Goal: Task Accomplishment & Management: Complete application form

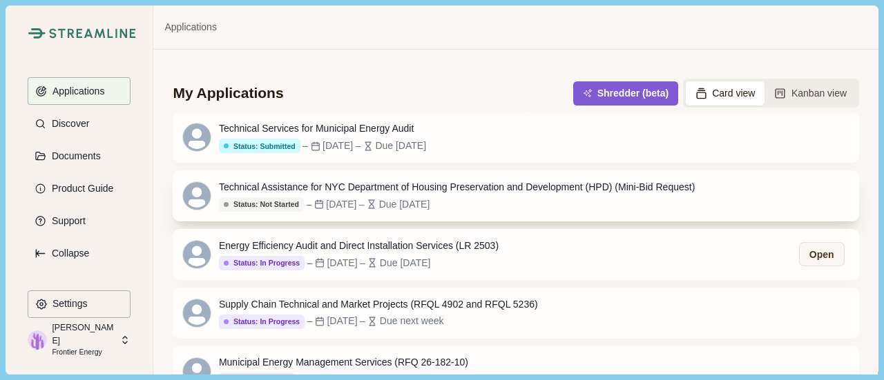
scroll to position [138, 0]
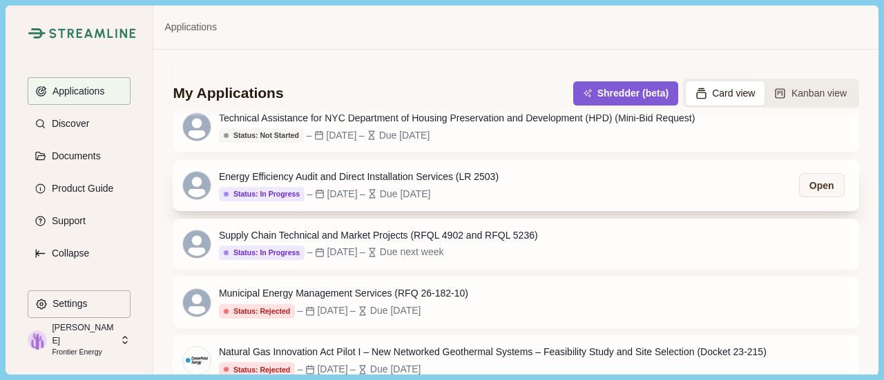
click at [483, 182] on div "Energy Efficiency Audit and Direct Installation Services (LR 2503)" at bounding box center [359, 177] width 280 height 14
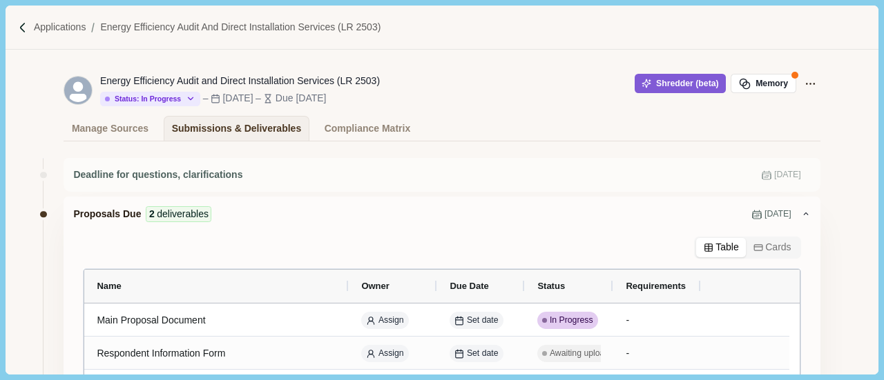
scroll to position [138, 0]
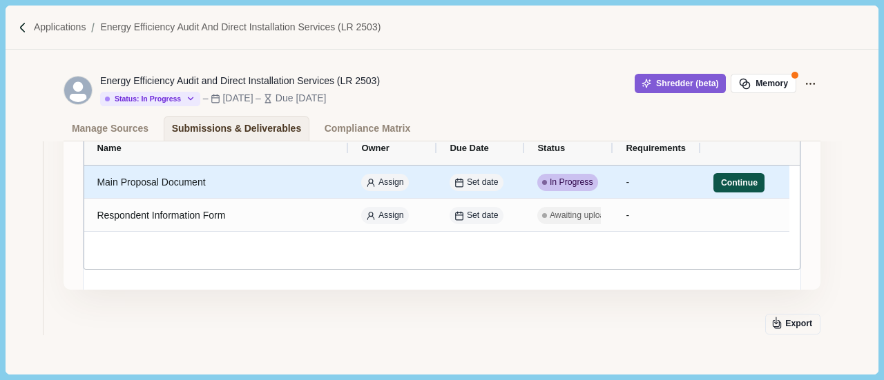
click at [734, 187] on button "Continue" at bounding box center [738, 182] width 51 height 19
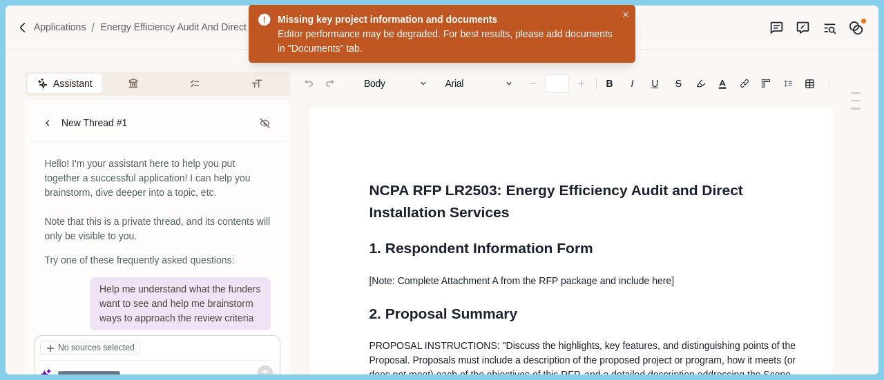
type input "**"
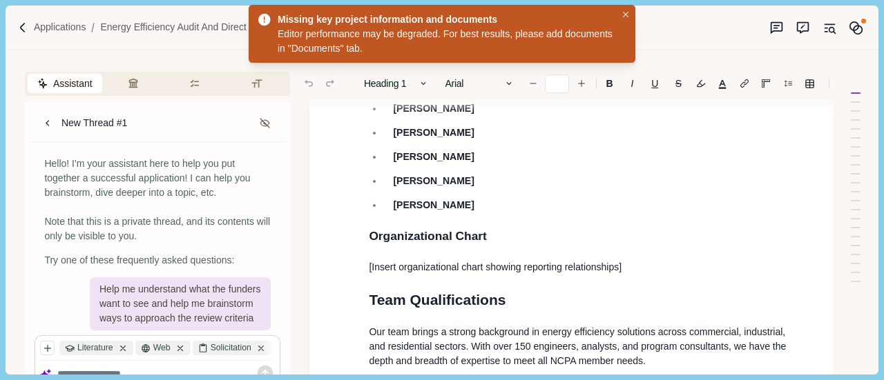
scroll to position [1921, 0]
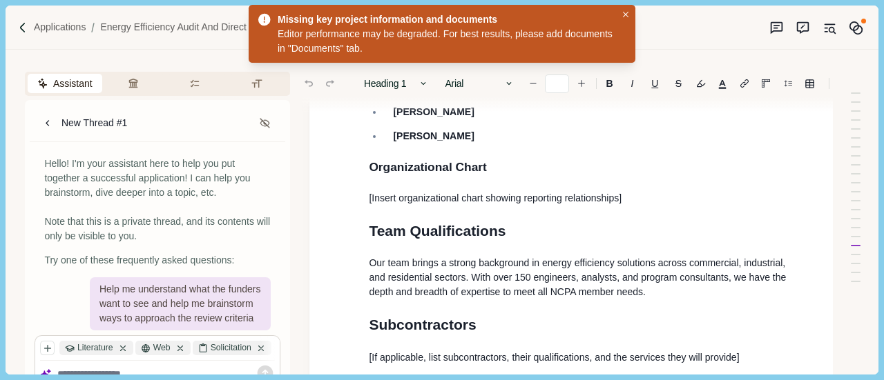
click at [679, 274] on p "Our team brings a strong background in energy efficiency solutions across comme…" at bounding box center [586, 277] width 434 height 43
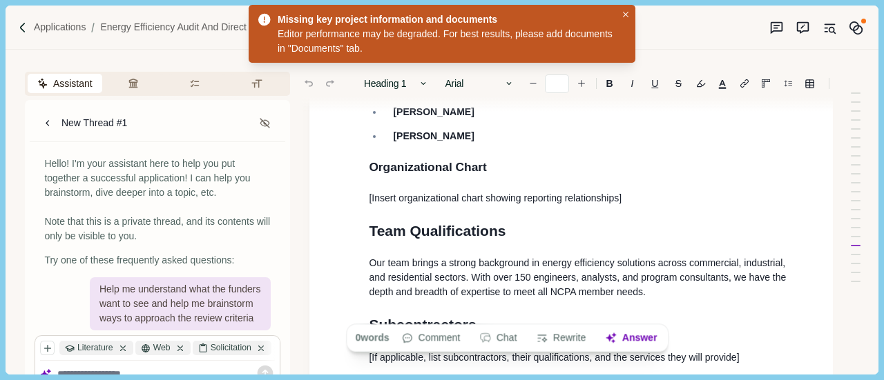
click at [677, 272] on p "Our team brings a strong background in energy efficiency solutions across comme…" at bounding box center [586, 277] width 434 height 43
click at [646, 272] on p "Our team brings a strong background in energy efficiency solutions across comme…" at bounding box center [586, 277] width 434 height 43
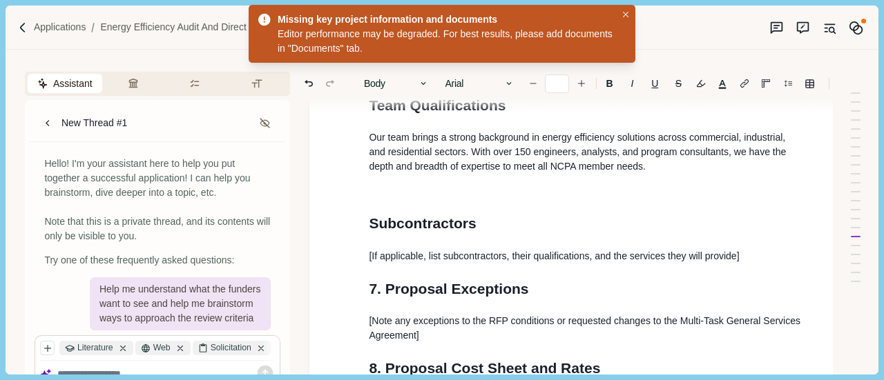
scroll to position [2059, 0]
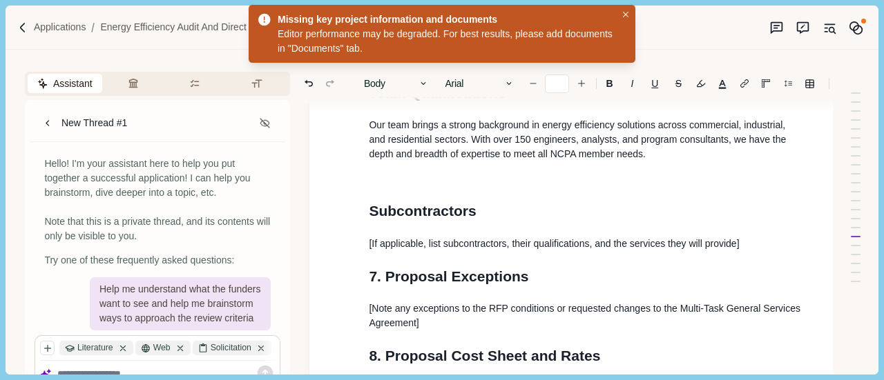
drag, startPoint x: 372, startPoint y: 164, endPoint x: 627, endPoint y: 177, distance: 255.1
click at [593, 171] on p at bounding box center [586, 178] width 434 height 14
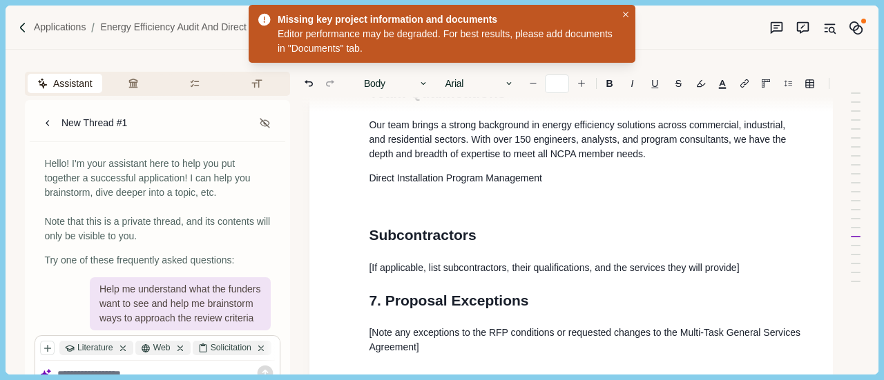
click at [377, 171] on p "Direct Installation Program Management" at bounding box center [586, 178] width 434 height 14
click at [372, 171] on p "Direct Installation Program Management" at bounding box center [586, 178] width 434 height 14
click at [373, 171] on p "Direct Installation Program Management" at bounding box center [586, 178] width 434 height 14
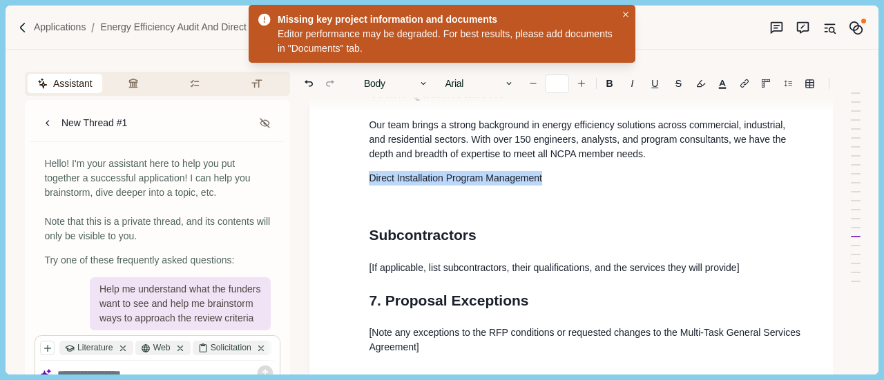
click at [373, 171] on p "Direct Installation Program Management" at bounding box center [586, 178] width 434 height 14
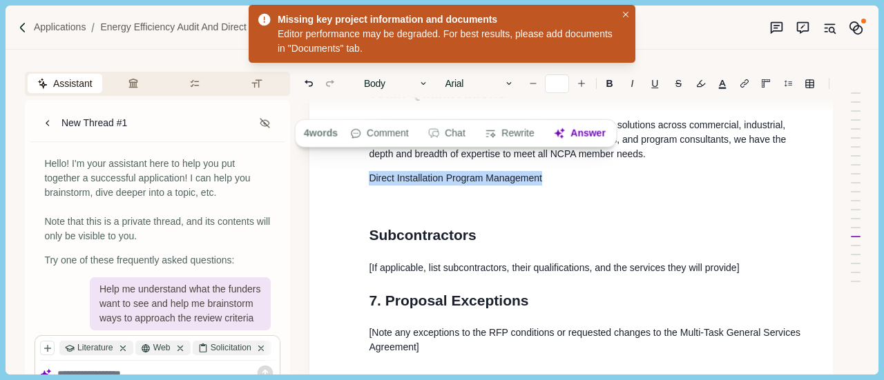
scroll to position [1713, 0]
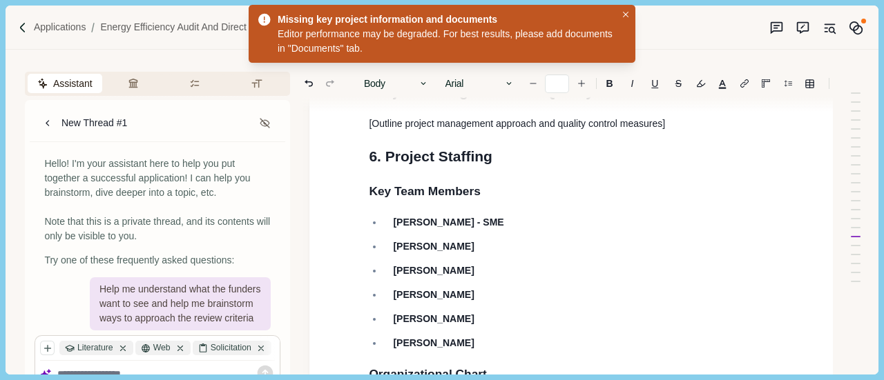
click at [623, 14] on icon "Close" at bounding box center [626, 15] width 6 height 6
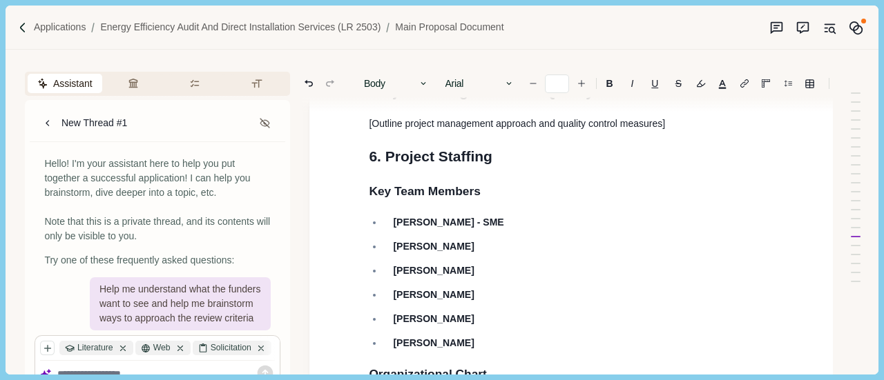
scroll to position [1368, 0]
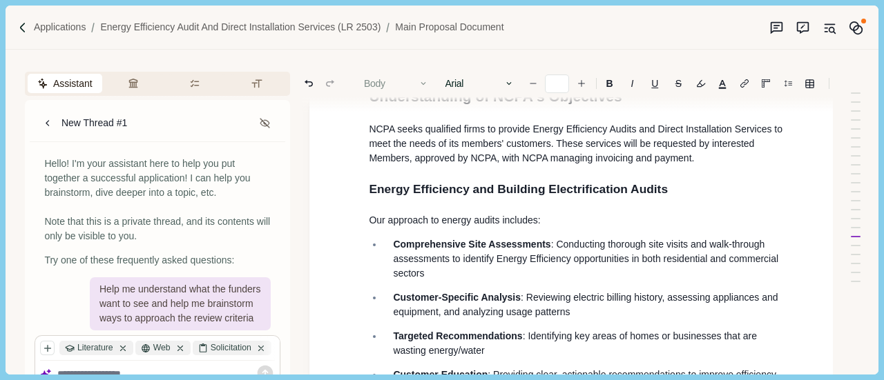
click at [394, 75] on button "Body" at bounding box center [396, 83] width 79 height 19
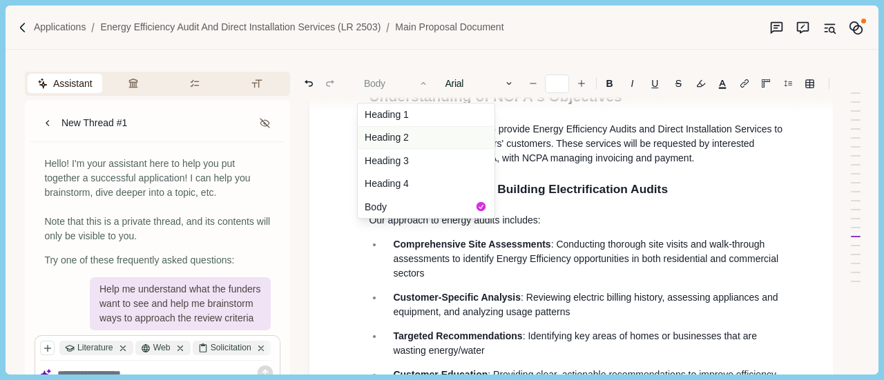
click at [391, 135] on button "Heading 2" at bounding box center [426, 137] width 137 height 23
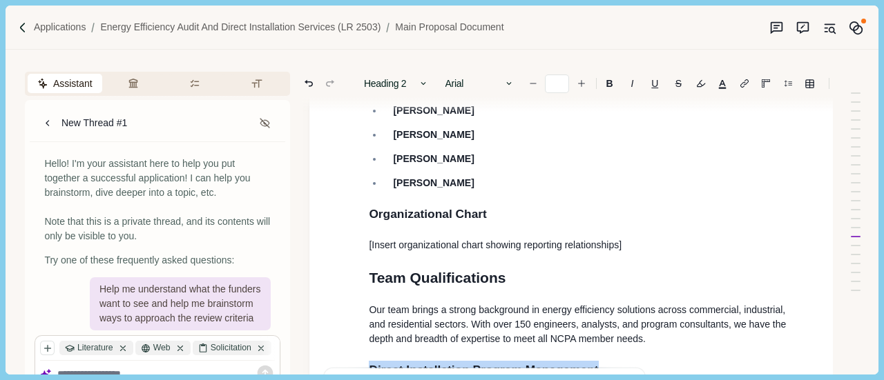
scroll to position [2012, 0]
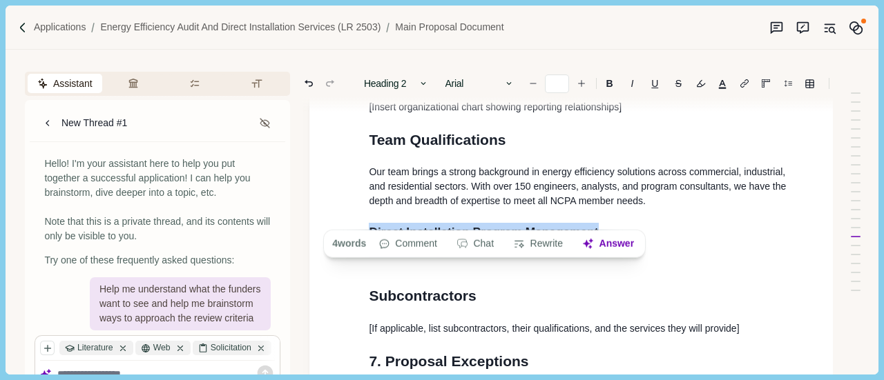
click at [593, 225] on span "Direct Installation Program Management" at bounding box center [483, 232] width 229 height 14
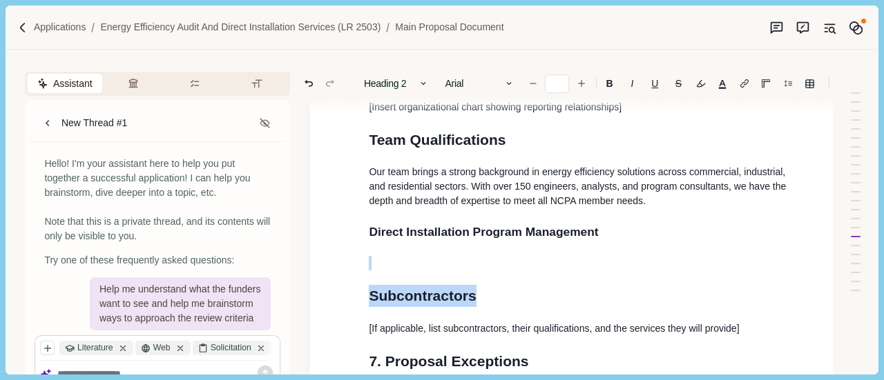
drag, startPoint x: 470, startPoint y: 255, endPoint x: 466, endPoint y: 244, distance: 11.8
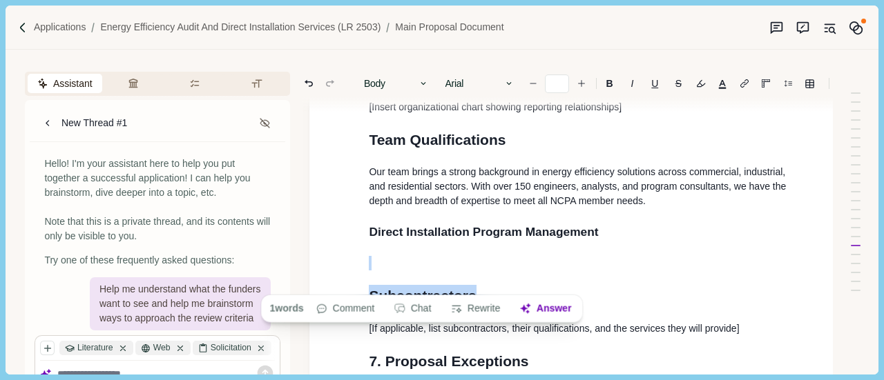
click at [434, 256] on p at bounding box center [586, 263] width 434 height 14
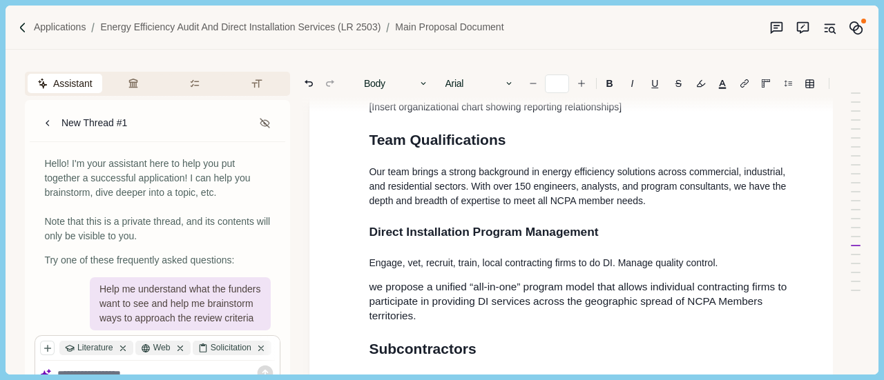
click at [632, 223] on h2 "Direct Installation Program Management" at bounding box center [586, 232] width 434 height 19
click at [594, 225] on span "Direct Installation Program Management" at bounding box center [483, 232] width 229 height 14
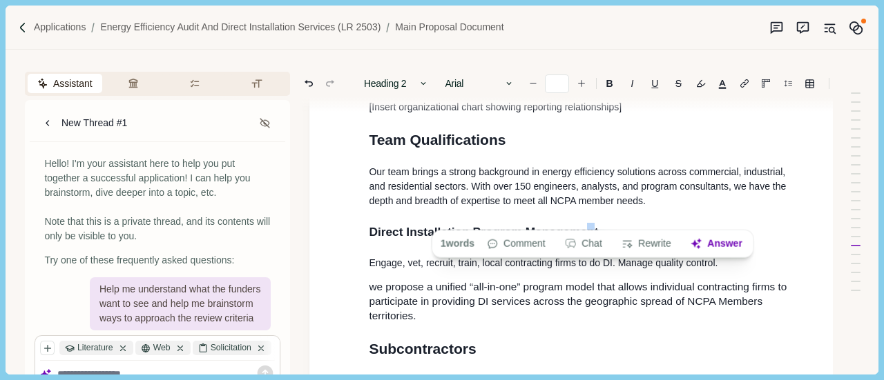
click at [612, 223] on h2 "Direct Installation Program Management" at bounding box center [586, 232] width 434 height 19
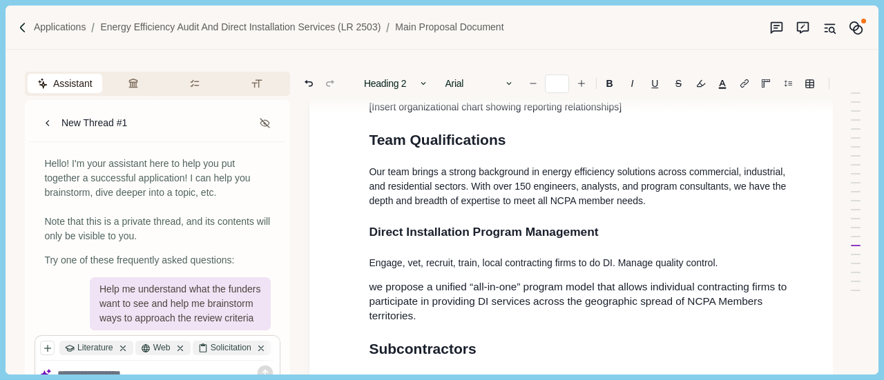
click at [612, 223] on h2 "Direct Installation Program Management" at bounding box center [586, 232] width 434 height 19
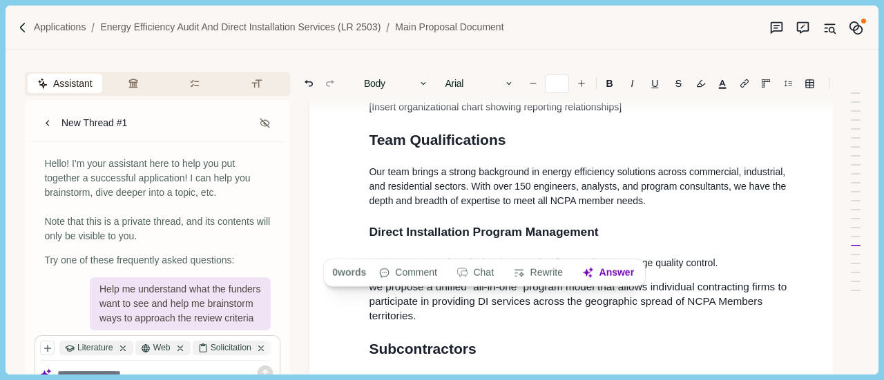
click at [372, 225] on span "Direct Installation Program Management" at bounding box center [483, 232] width 229 height 14
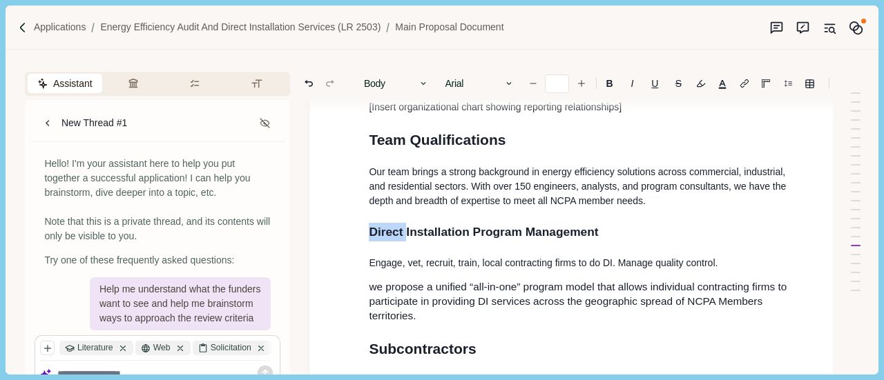
click at [372, 225] on span "Direct Installation Program Management" at bounding box center [483, 232] width 229 height 14
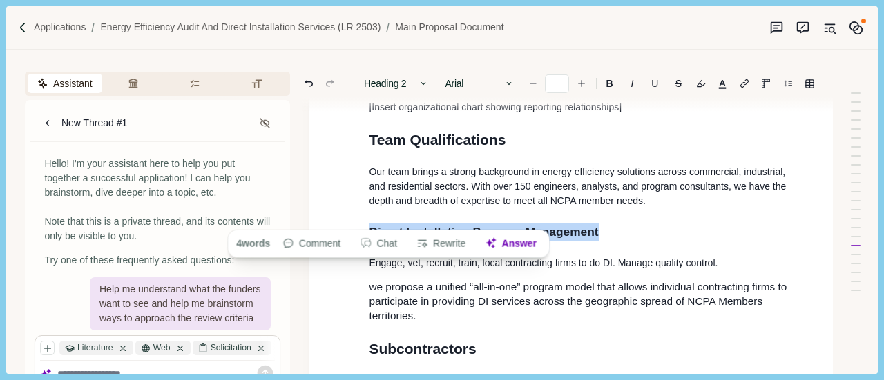
click at [372, 225] on span "Direct Installation Program Management" at bounding box center [483, 232] width 229 height 14
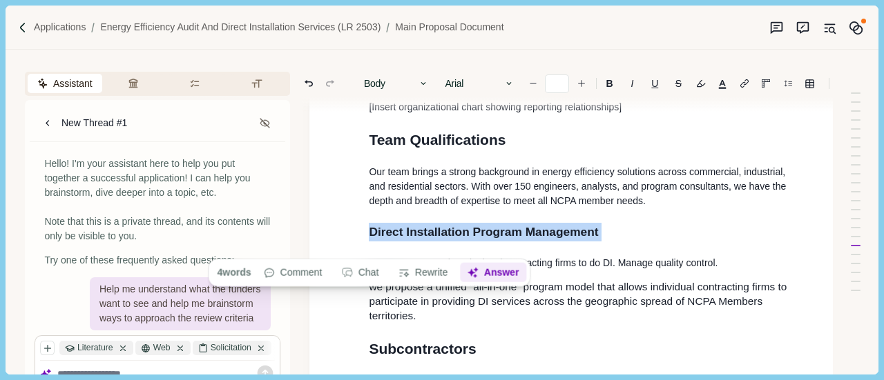
click at [501, 271] on button "Answer" at bounding box center [493, 272] width 66 height 19
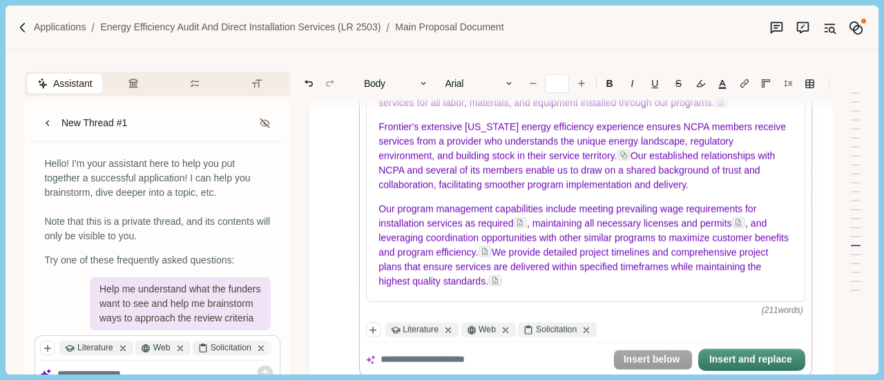
scroll to position [2288, 0]
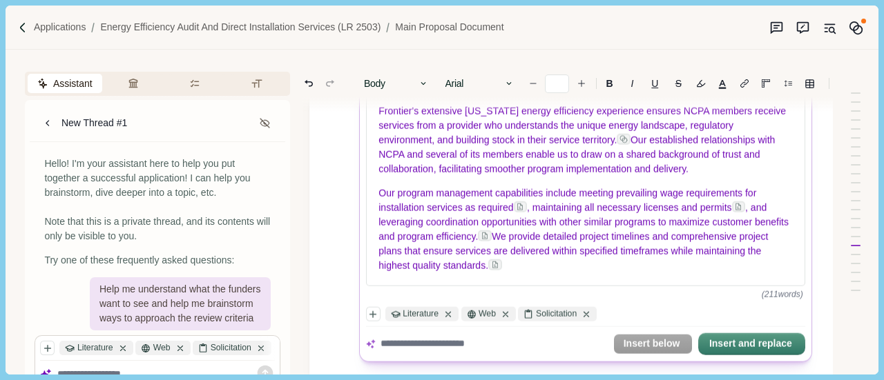
click at [301, 232] on body "Applications Energy Efficiency Audit and Direct Installation Services (LR 2503)…" at bounding box center [442, 190] width 884 height 380
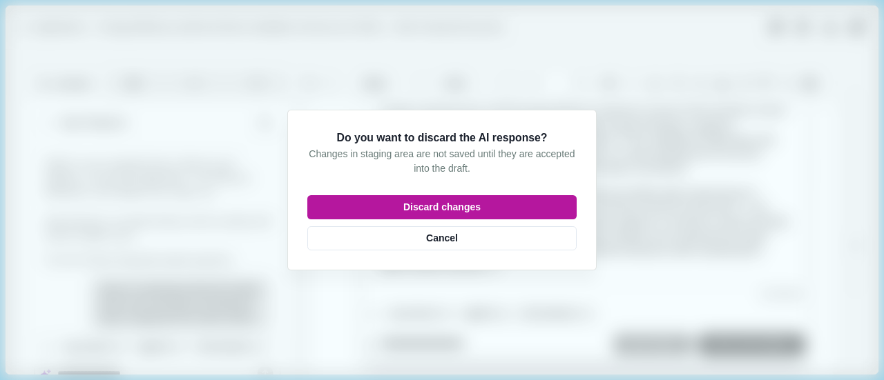
click at [362, 226] on div "Do you want to discard the AI response? Changes in staging area are not saved u…" at bounding box center [441, 190] width 269 height 121
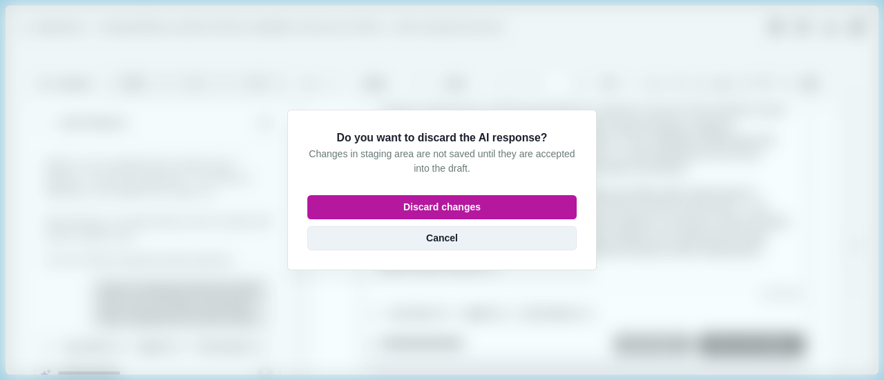
click at [397, 244] on button "Cancel" at bounding box center [441, 238] width 269 height 24
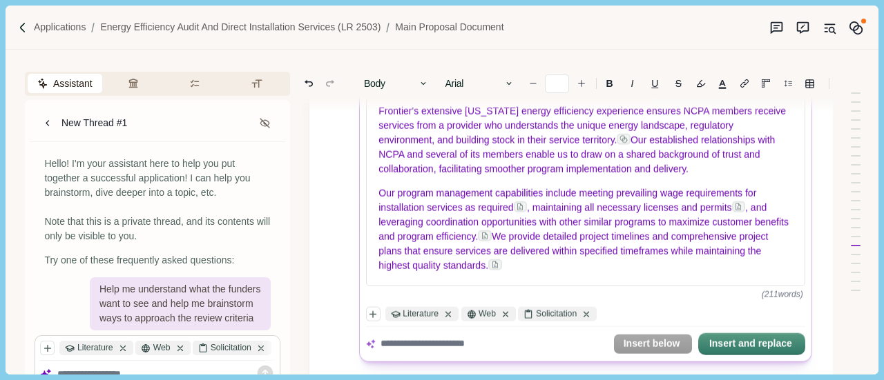
click at [333, 244] on body "Applications Energy Efficiency Audit and Direct Installation Services (LR 2503)…" at bounding box center [442, 190] width 884 height 380
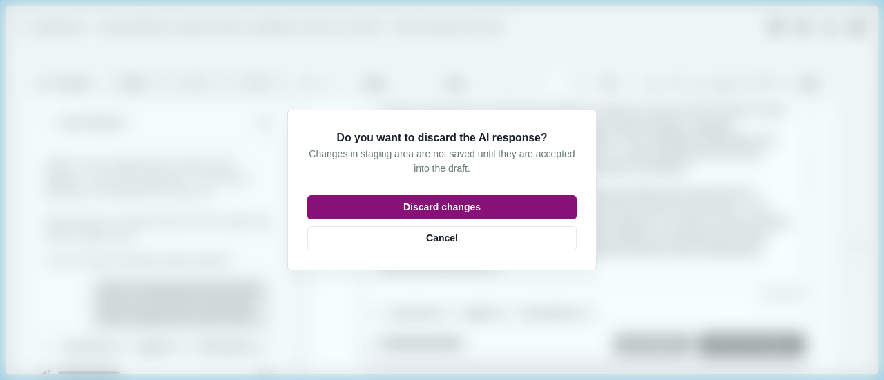
click at [406, 206] on button "Discard changes" at bounding box center [441, 207] width 269 height 24
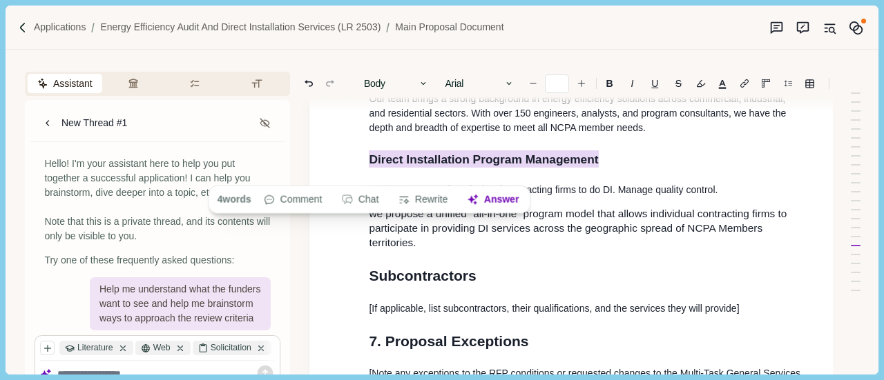
scroll to position [2012, 0]
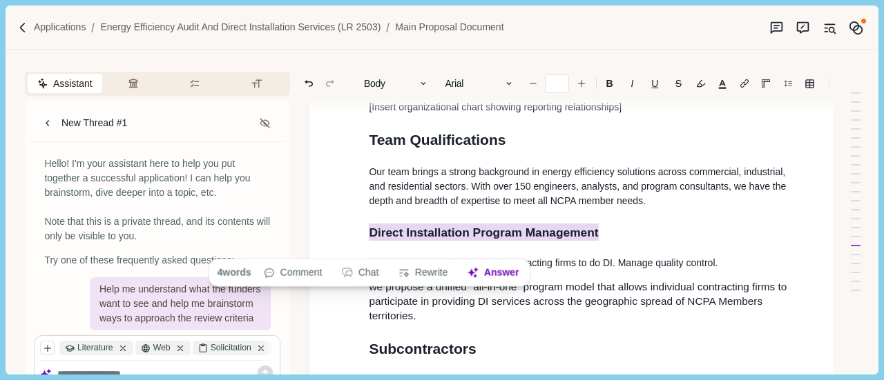
click at [505, 303] on p "we propose a unified “all-in-one” program model that allows individual contract…" at bounding box center [586, 301] width 434 height 43
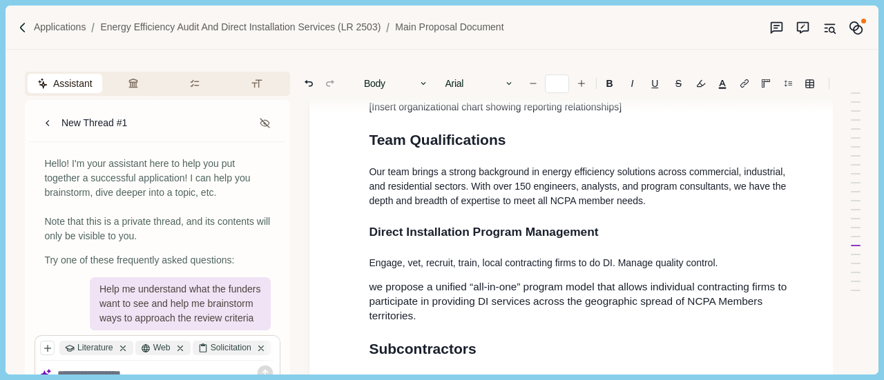
click at [639, 223] on h2 "Direct Installation Program Management" at bounding box center [586, 232] width 434 height 19
click at [445, 300] on p "we propose a unified “all-in-one” program model that allows individual contract…" at bounding box center [586, 301] width 434 height 43
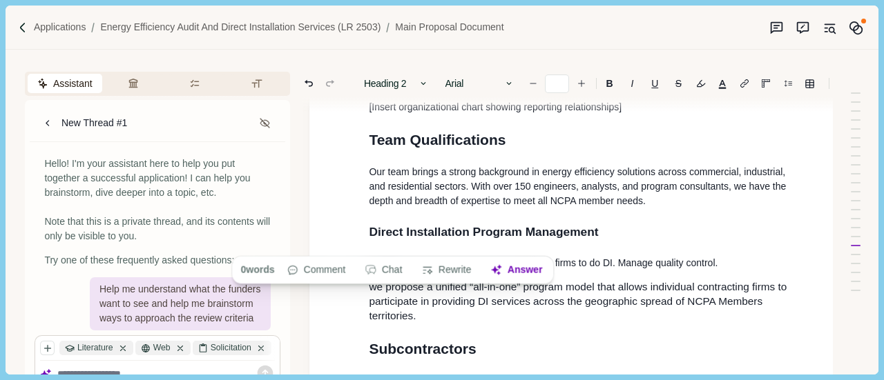
type input "**"
click at [445, 299] on p "we propose a unified “all-in-one” program model that allows individual contract…" at bounding box center [586, 301] width 434 height 43
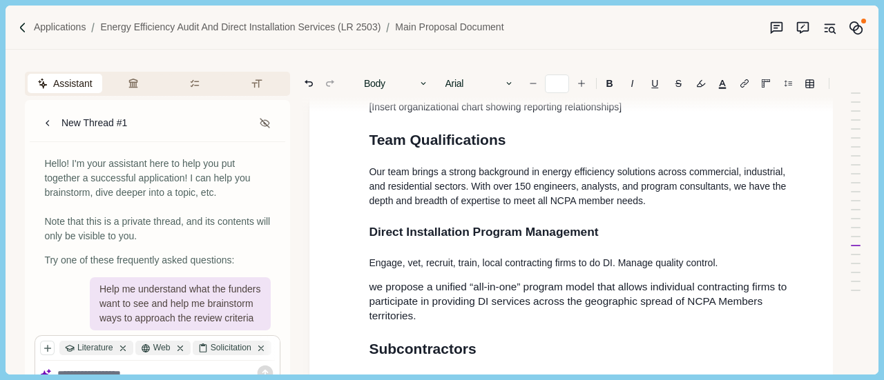
click at [419, 298] on p "we propose a unified “all-in-one” program model that allows individual contract…" at bounding box center [586, 301] width 434 height 43
click at [373, 256] on p "Engage, vet, recruit, train, local contracting firms to do DI. Manage quality c…" at bounding box center [586, 263] width 434 height 14
click at [373, 256] on p "Engage , vet, recruit, train, local contracting firms to do DI. Manage quality …" at bounding box center [586, 263] width 434 height 14
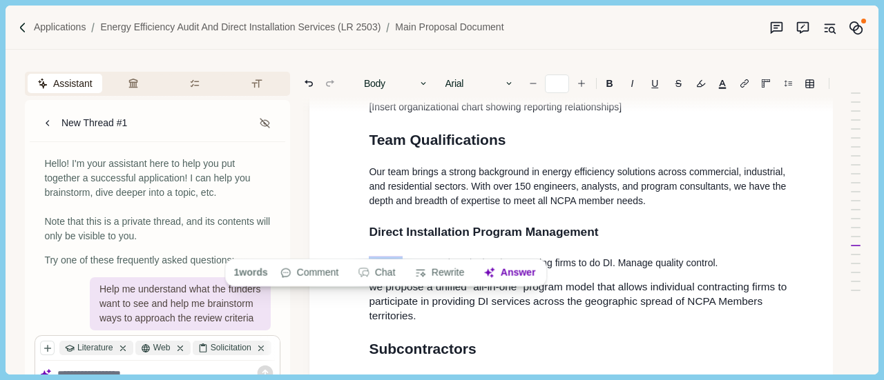
click at [369, 256] on span "Engage" at bounding box center [385, 263] width 33 height 14
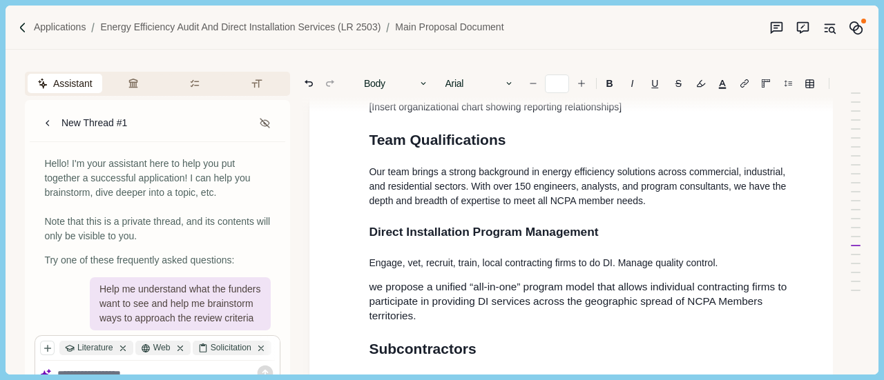
click at [369, 256] on p "Engage, vet, recruit, train, local contracting firms to do DI. Manage quality c…" at bounding box center [586, 263] width 434 height 14
click at [369, 256] on span "Engage" at bounding box center [385, 263] width 33 height 14
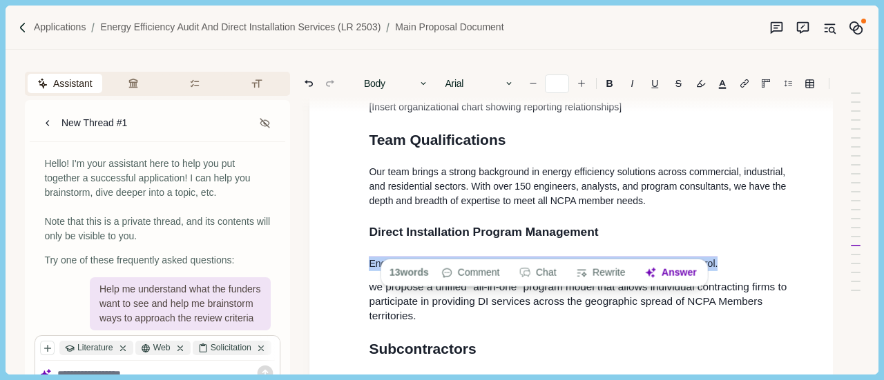
click at [369, 256] on span "Engage, vet, recruit, train, local contracting firms to do DI. Manage quality c…" at bounding box center [543, 263] width 349 height 14
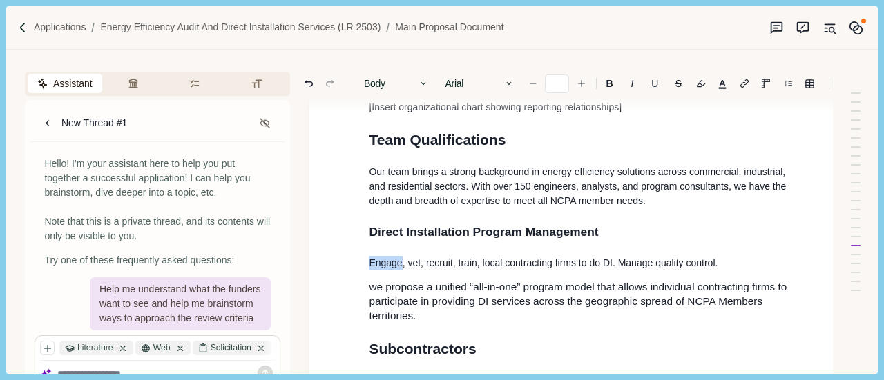
click at [369, 256] on p "Engage, vet, recruit, train, local contracting firms to do DI. Manage quality c…" at bounding box center [586, 263] width 434 height 14
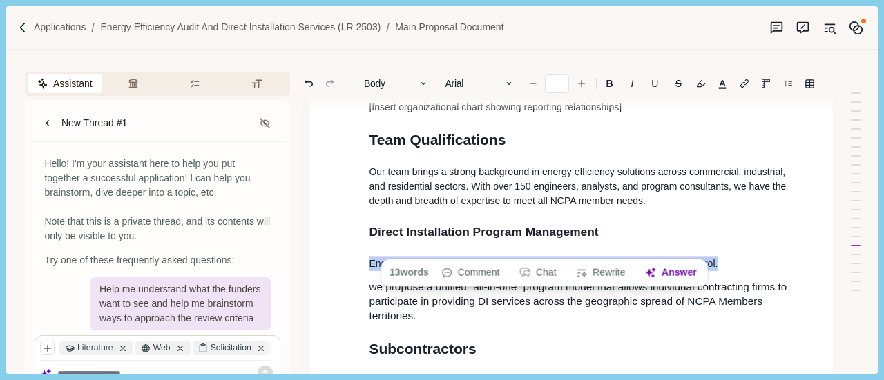
click at [428, 304] on p "we propose a unified “all-in-one” program model that allows individual contract…" at bounding box center [586, 301] width 434 height 43
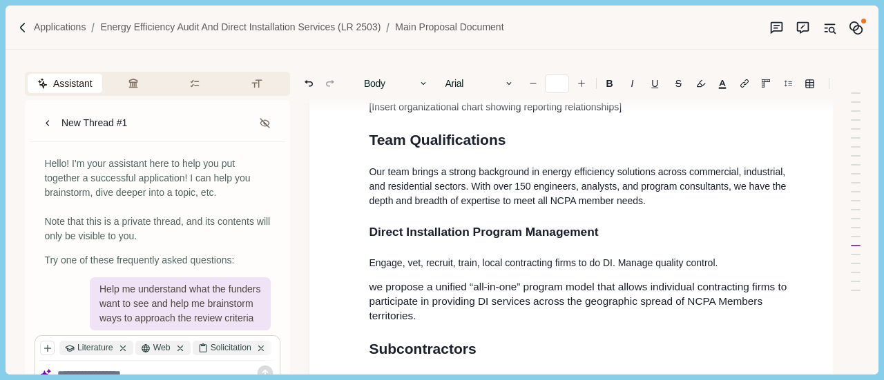
click at [427, 298] on p "we propose a unified “all-in-one” program model that allows individual contract…" at bounding box center [586, 301] width 434 height 43
click at [427, 299] on p "we propose a unified “all-in-one” program model that allows individual contract…" at bounding box center [586, 301] width 434 height 43
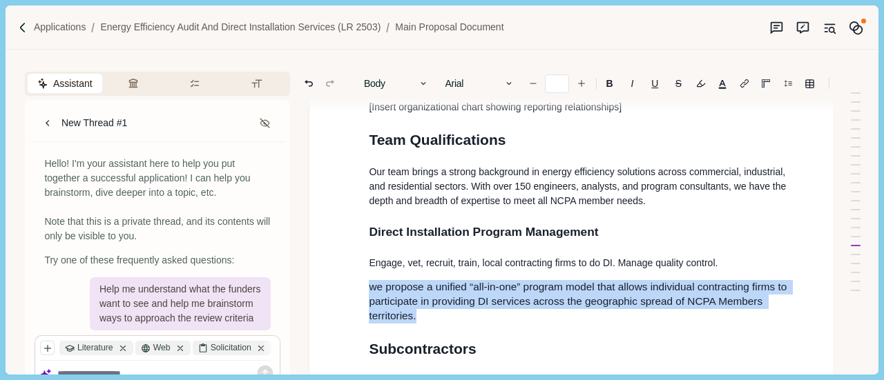
click at [427, 299] on p "we propose a unified “all-in-one” program model that allows individual contract…" at bounding box center [586, 301] width 434 height 43
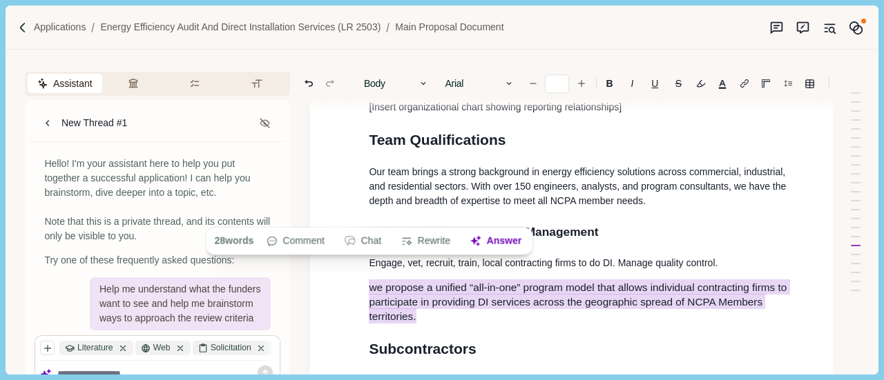
drag, startPoint x: 381, startPoint y: 252, endPoint x: 424, endPoint y: 285, distance: 54.1
click at [381, 253] on div "28 words Comment Chat Rewrite Answer" at bounding box center [369, 241] width 327 height 27
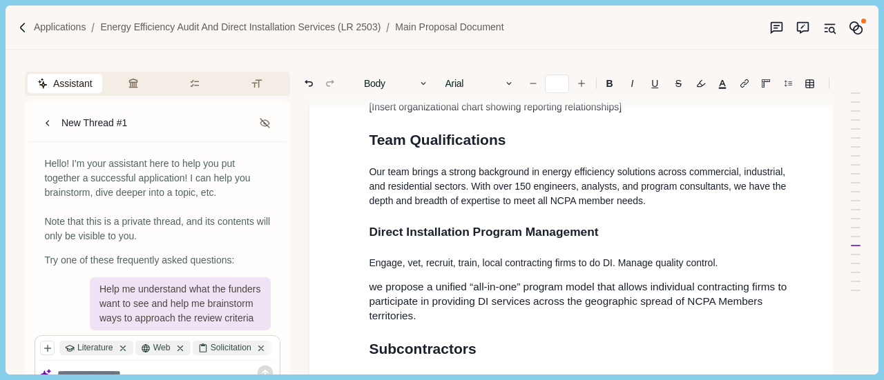
click at [507, 256] on p "Engage, vet, recruit, train, local contracting firms to do DI. Manage quality c…" at bounding box center [586, 263] width 434 height 14
click at [501, 256] on p "Engage, vet, recruit, train, local contracting firms to do DI. Manage quality c…" at bounding box center [586, 263] width 434 height 14
click at [552, 256] on p "Engage, vet, recruit, train, local contracting firms to do DI. Manage quality c…" at bounding box center [586, 263] width 434 height 14
click at [572, 256] on p "Engage, vet, recruit, train, local contracting firms to do DI. Manage quality c…" at bounding box center [586, 263] width 434 height 14
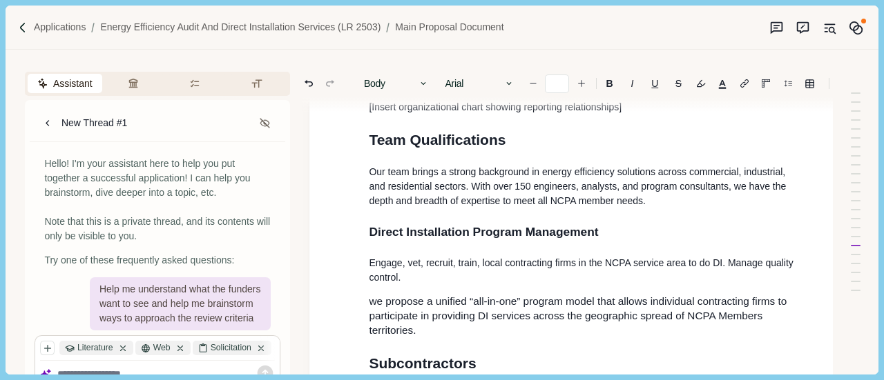
click at [715, 256] on p "Engage, vet, recruit, train, local contracting firms in the NCPA service area t…" at bounding box center [586, 270] width 434 height 29
click at [718, 256] on p "Engage, vet, recruit, train, local contracting firms in the NCPA service area t…" at bounding box center [586, 270] width 434 height 29
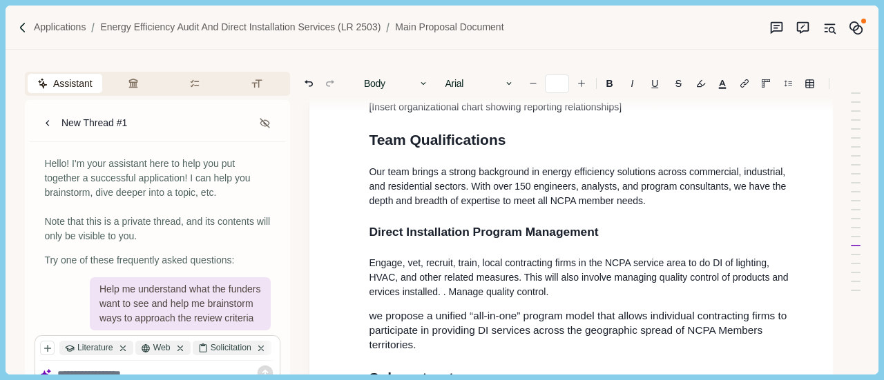
click at [772, 259] on p "Engage, vet, recruit, train, local contracting firms in the NCPA service area t…" at bounding box center [586, 277] width 434 height 43
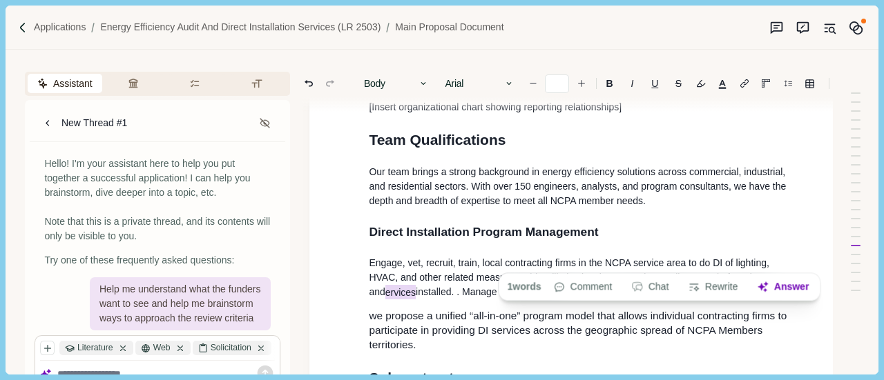
click at [416, 285] on span "ervices" at bounding box center [400, 292] width 30 height 14
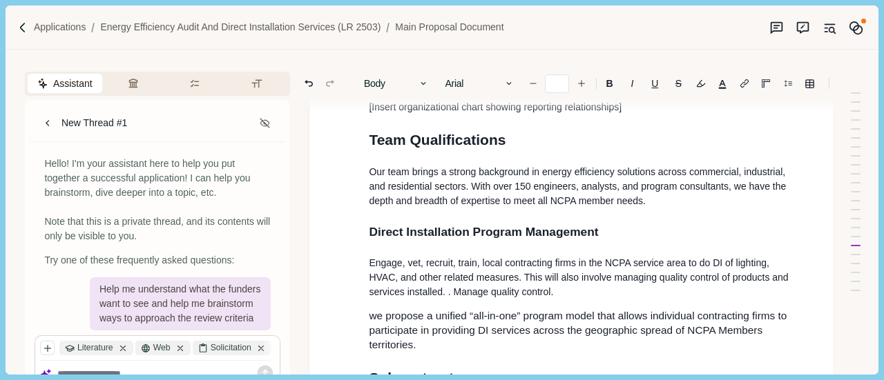
click at [443, 327] on p "we propose a unified “all-in-one” program model that allows individual contract…" at bounding box center [586, 330] width 434 height 43
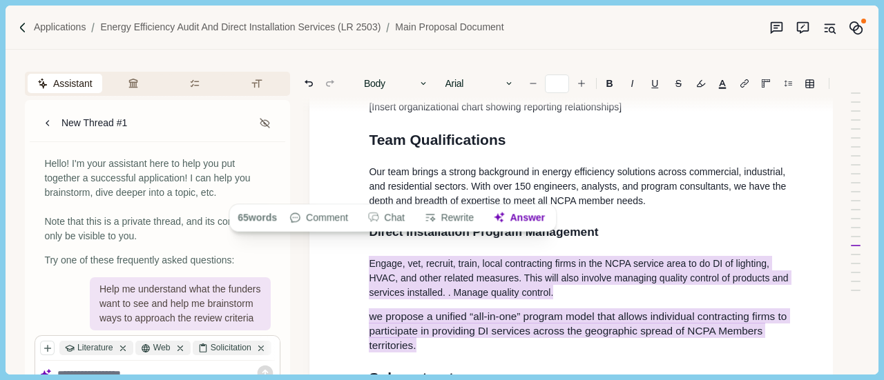
drag, startPoint x: 370, startPoint y: 244, endPoint x: 476, endPoint y: 329, distance: 136.1
click at [442, 217] on div "button" at bounding box center [433, 218] width 17 height 12
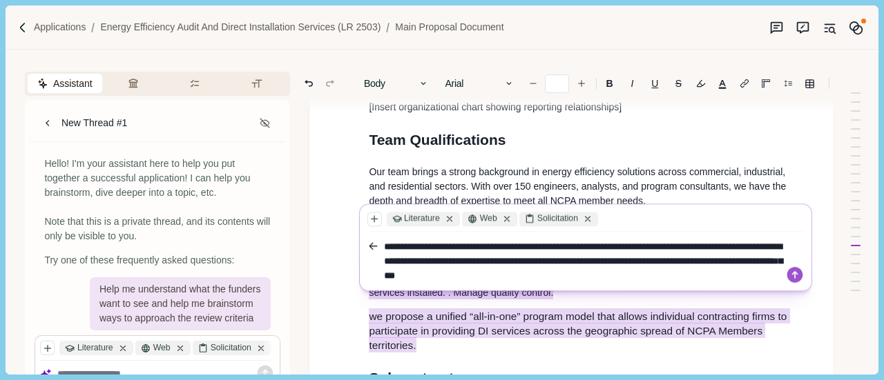
type textarea "**********"
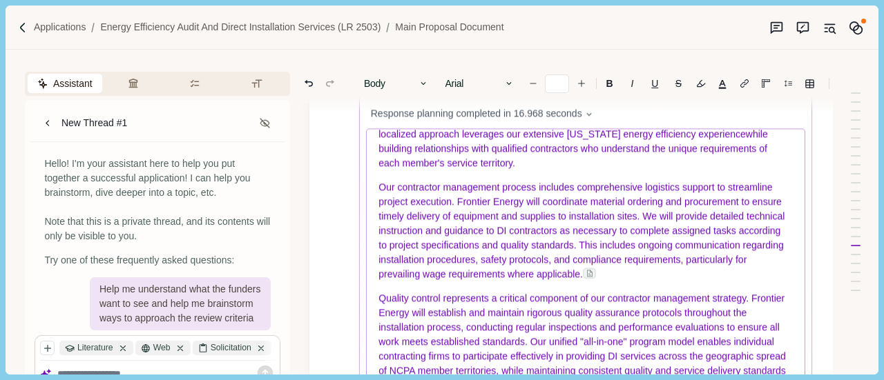
scroll to position [2219, 0]
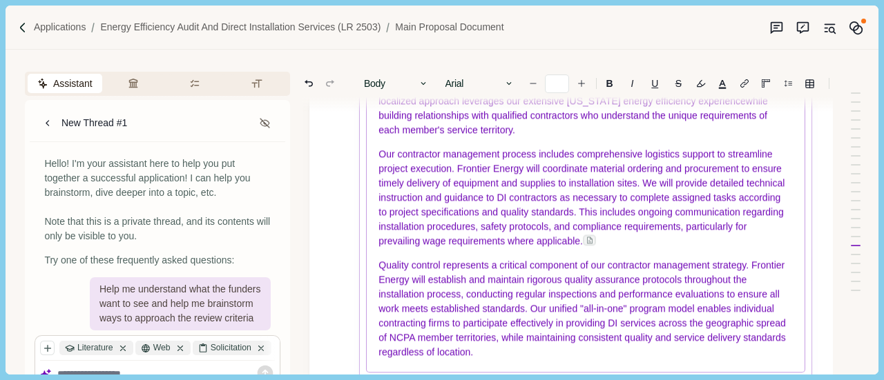
click at [630, 220] on span "Our contractor management process includes comprehensive logistics support to s…" at bounding box center [583, 198] width 409 height 98
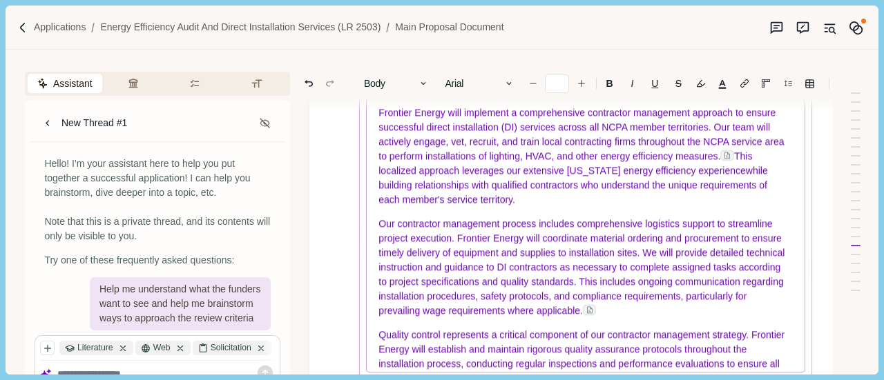
scroll to position [0, 0]
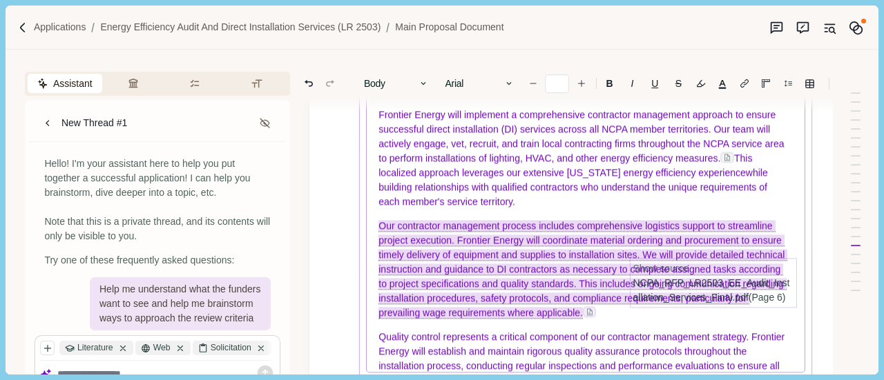
click at [594, 317] on img at bounding box center [589, 313] width 8 height 8
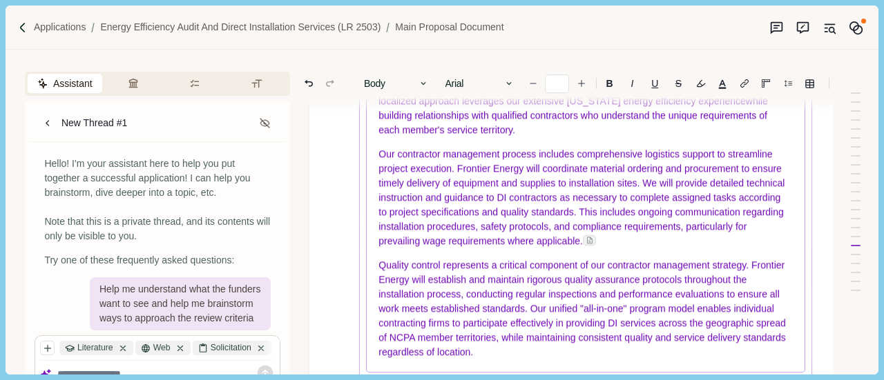
scroll to position [2288, 0]
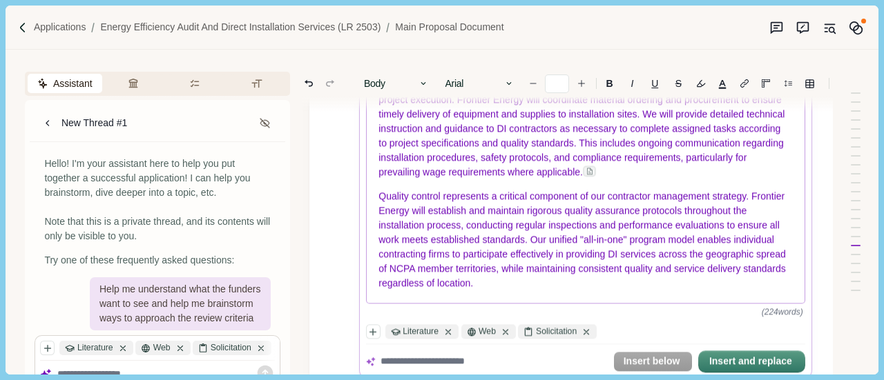
click at [604, 289] on p "Quality control represents a critical component of our contractor management st…" at bounding box center [586, 240] width 414 height 101
click at [514, 276] on p "Quality control represents a critical component of our contractor management st…" at bounding box center [586, 240] width 414 height 101
click at [625, 233] on span "Quality control represents a critical component of our contractor management st…" at bounding box center [583, 240] width 409 height 98
click at [619, 270] on span "Quality control represents a critical component of our contractor management st…" at bounding box center [583, 240] width 409 height 98
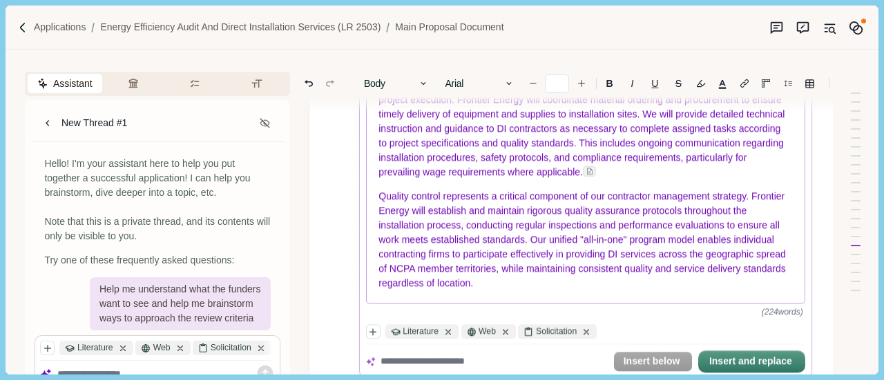
click at [615, 284] on p "Quality control represents a critical component of our contractor management st…" at bounding box center [586, 240] width 414 height 101
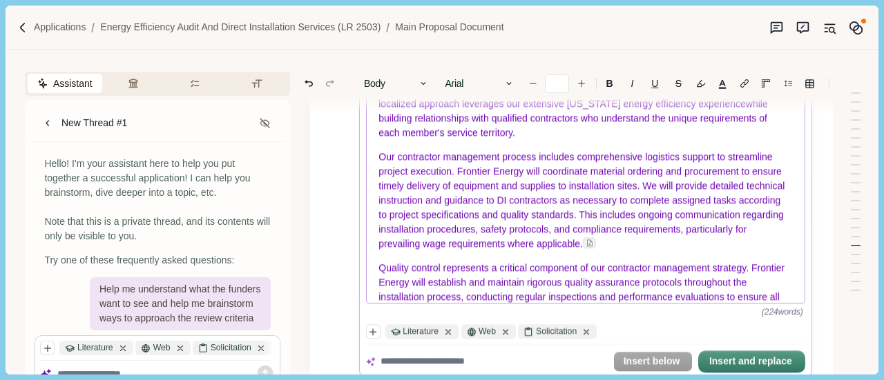
scroll to position [2081, 0]
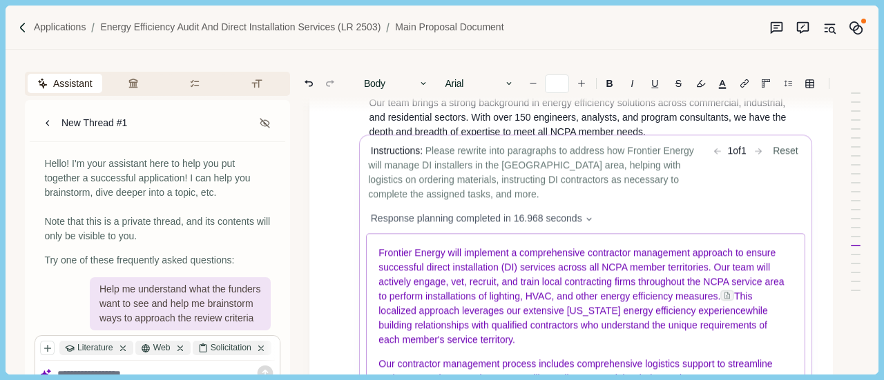
click at [380, 252] on span "Frontier Energy will implement a comprehensive contractor management approach t…" at bounding box center [583, 275] width 408 height 55
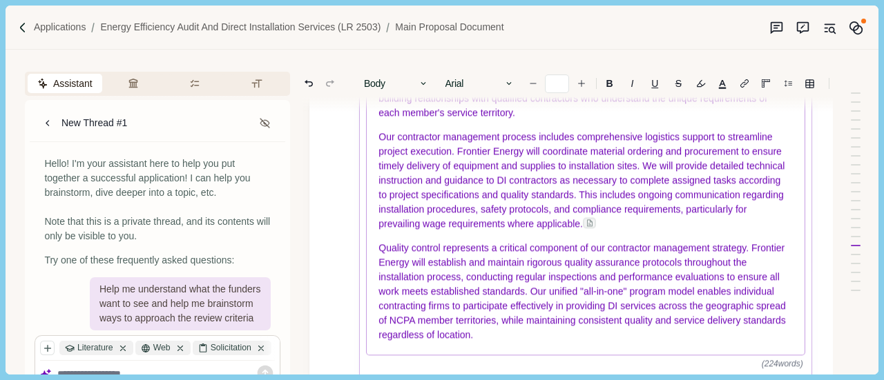
scroll to position [2426, 0]
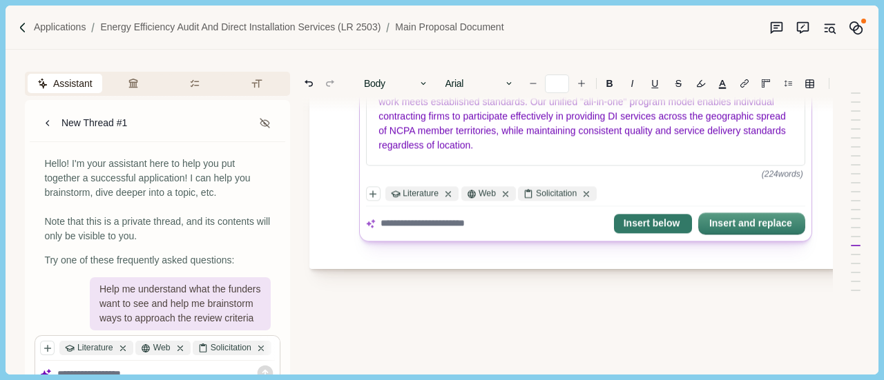
click at [677, 227] on button "Insert below" at bounding box center [653, 223] width 78 height 19
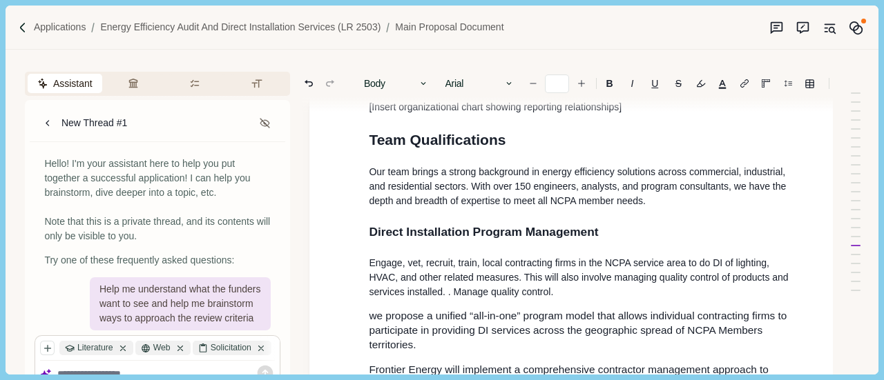
scroll to position [2219, 0]
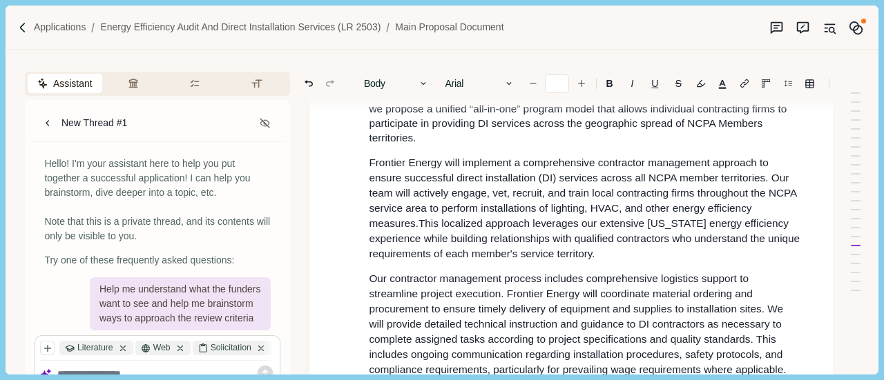
click at [371, 157] on span "Frontier Energy will implement a comprehensive contractor management approach t…" at bounding box center [584, 193] width 430 height 72
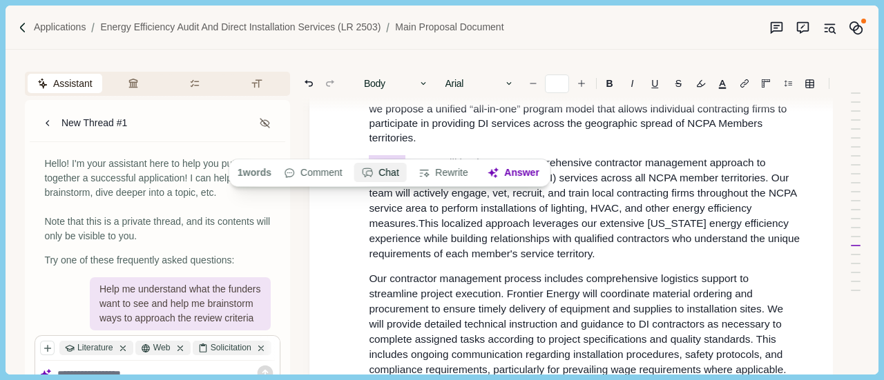
click at [380, 164] on button "Chat" at bounding box center [381, 173] width 52 height 19
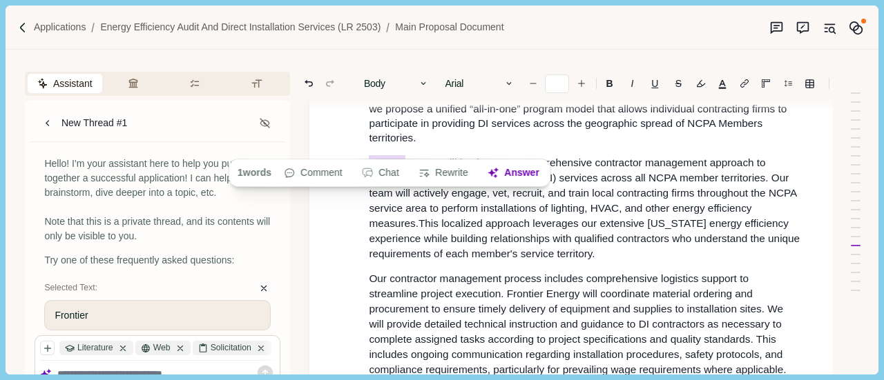
click at [375, 155] on span "Frontier" at bounding box center [387, 162] width 37 height 15
click at [369, 155] on span "Frontier" at bounding box center [387, 162] width 37 height 15
click at [369, 155] on span "Frontier Energy will implement a comprehensive contractor management approach t…" at bounding box center [584, 192] width 430 height 75
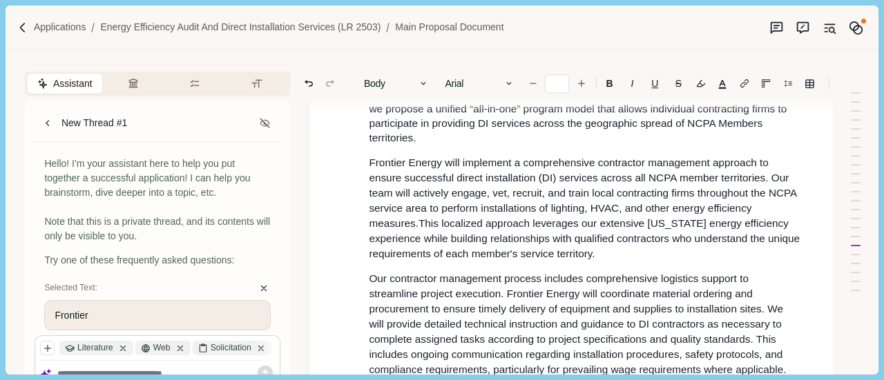
click at [369, 157] on span "Frontier Energy will implement a comprehensive contractor management approach t…" at bounding box center [584, 193] width 430 height 72
click at [433, 170] on span "Frontier Energy will implement a comprehensive contractor management approach t…" at bounding box center [584, 192] width 430 height 75
click at [486, 195] on span "Frontier Energy will implement a comprehensive contractor management approach t…" at bounding box center [584, 192] width 430 height 75
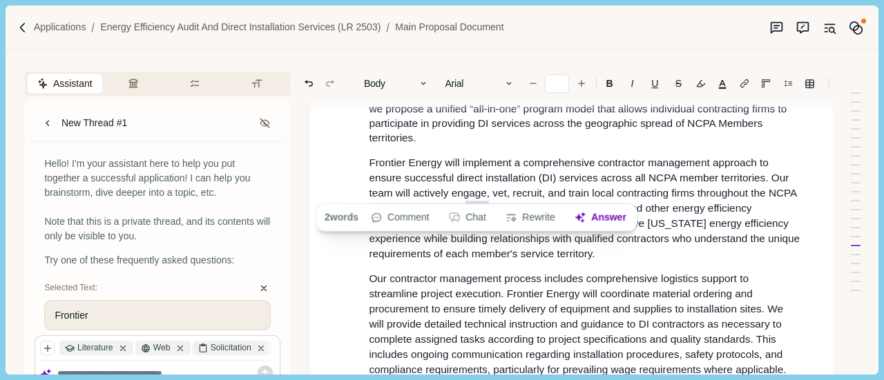
drag, startPoint x: 587, startPoint y: 280, endPoint x: 508, endPoint y: 227, distance: 94.6
click at [584, 273] on span "Our contractor management process includes comprehensive logistics support to s…" at bounding box center [577, 324] width 417 height 103
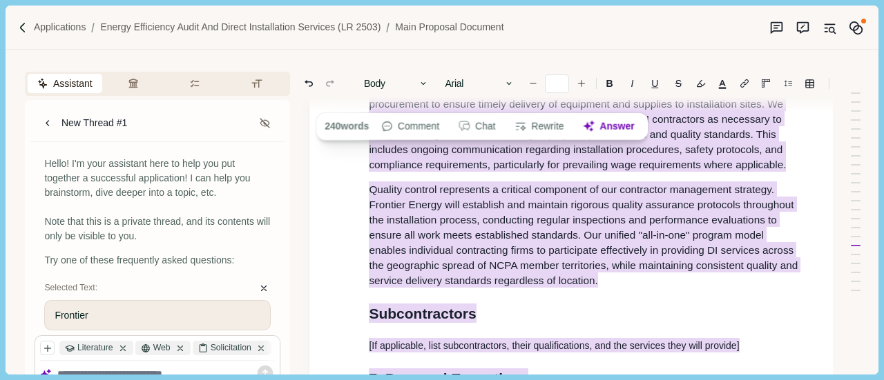
scroll to position [2445, 0]
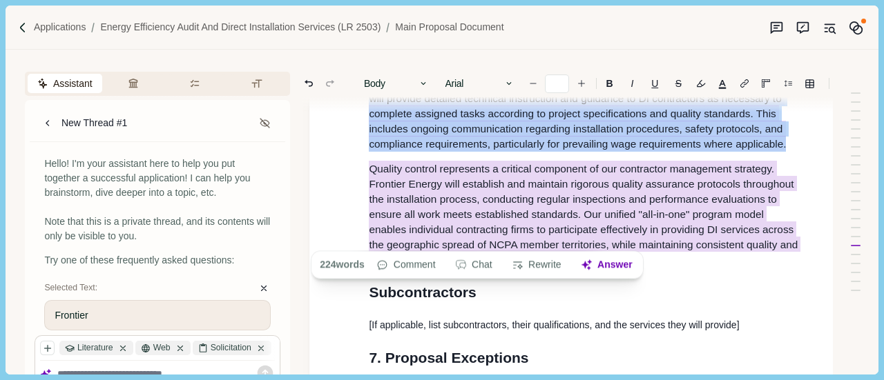
drag, startPoint x: 366, startPoint y: 141, endPoint x: 594, endPoint y: 240, distance: 248.3
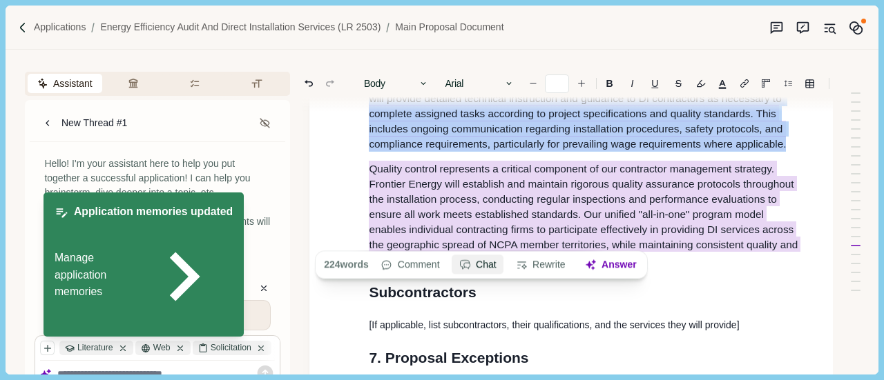
click at [476, 270] on button "Chat" at bounding box center [477, 264] width 52 height 19
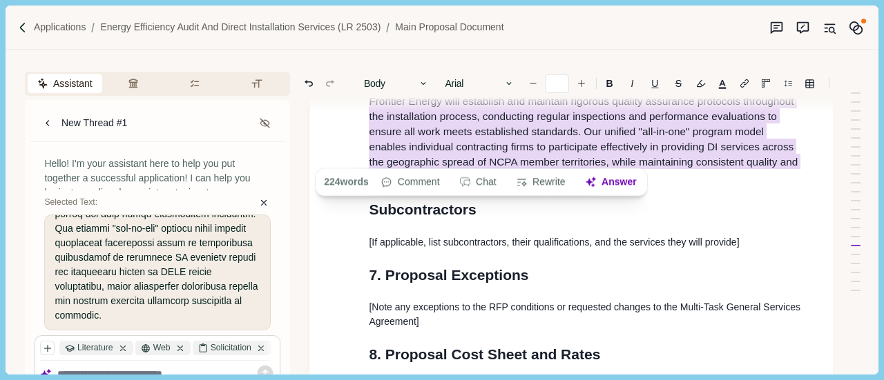
scroll to position [2601, 0]
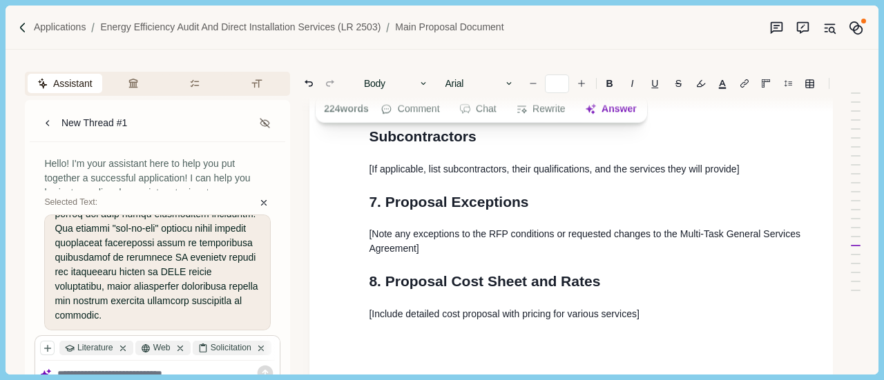
click at [186, 362] on div at bounding box center [157, 374] width 244 height 27
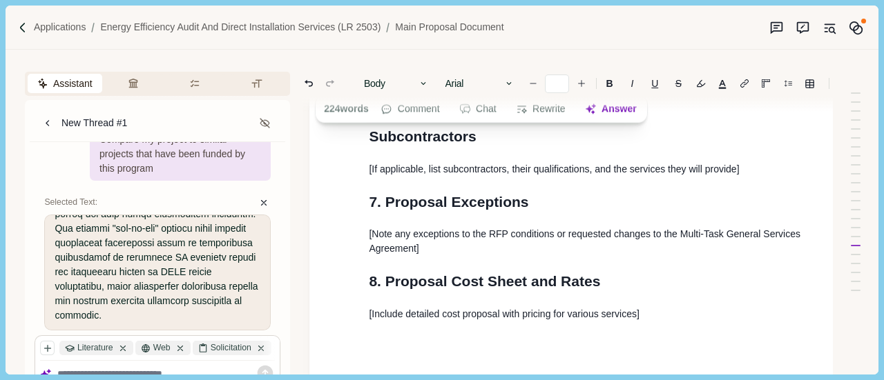
scroll to position [337, 0]
click at [883, 282] on div "Applications Energy Efficiency Audit and Direct Installation Services (LR 2503)…" at bounding box center [442, 190] width 884 height 380
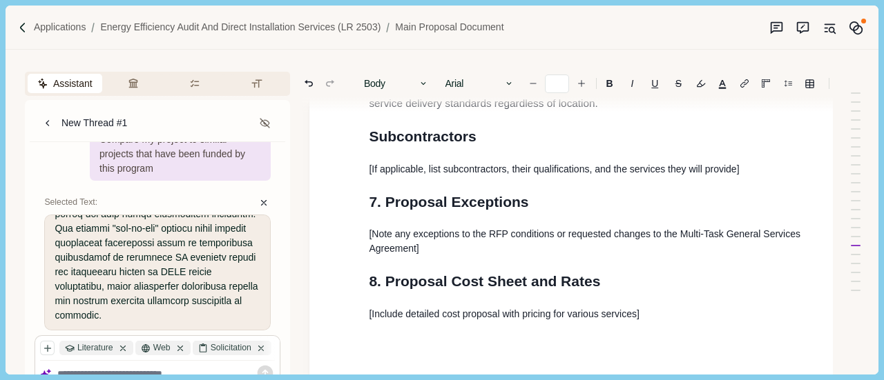
click at [389, 227] on p "[Note any exceptions to the RFP conditions or requested changes to the Multi-Ta…" at bounding box center [586, 241] width 434 height 29
click at [179, 362] on div at bounding box center [157, 374] width 244 height 27
click at [258, 202] on button at bounding box center [263, 202] width 14 height 14
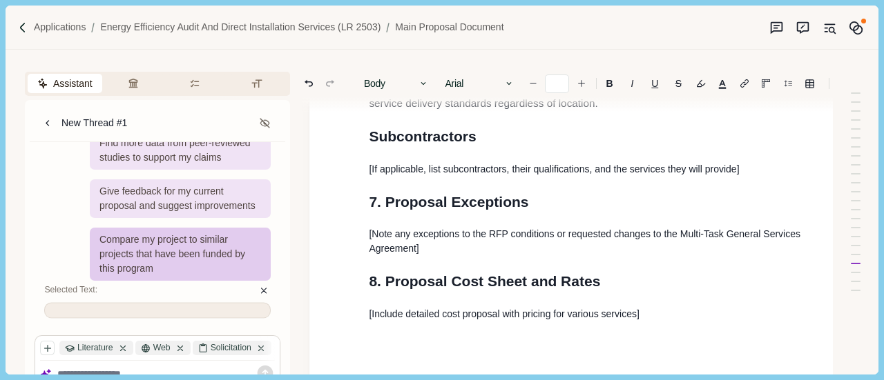
scroll to position [192, 0]
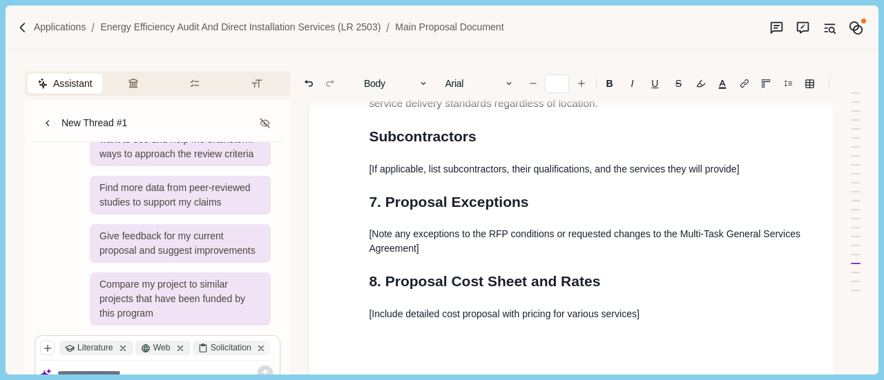
click at [187, 358] on div "Literature Web Solicitation" at bounding box center [157, 351] width 235 height 20
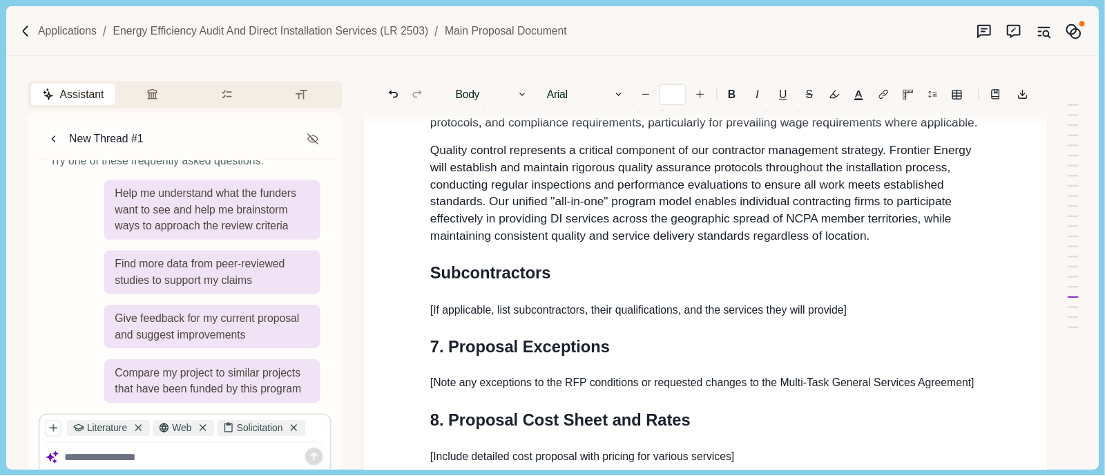
scroll to position [66, 0]
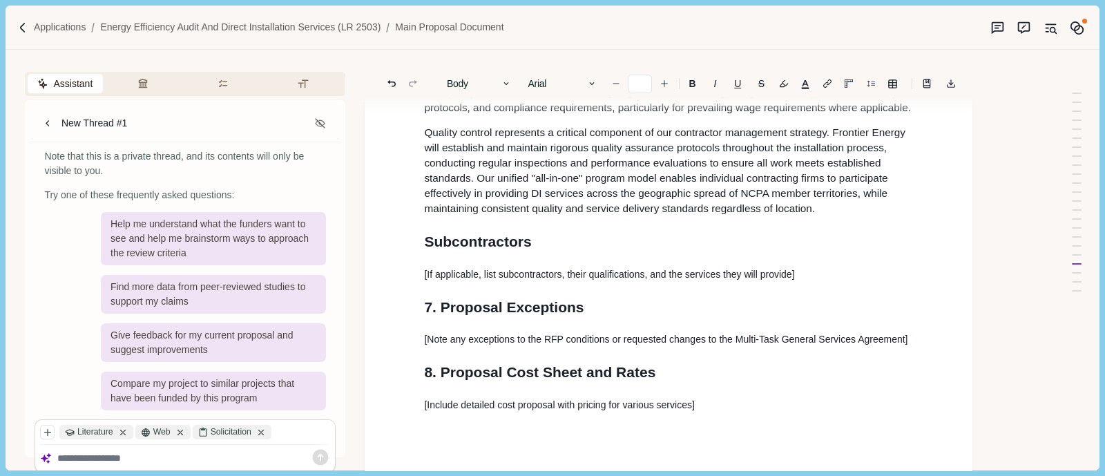
drag, startPoint x: 723, startPoint y: 3, endPoint x: 206, endPoint y: 450, distance: 683.3
click at [206, 380] on div at bounding box center [193, 457] width 273 height 17
click at [128, 380] on textarea at bounding box center [193, 458] width 273 height 12
type textarea "**********"
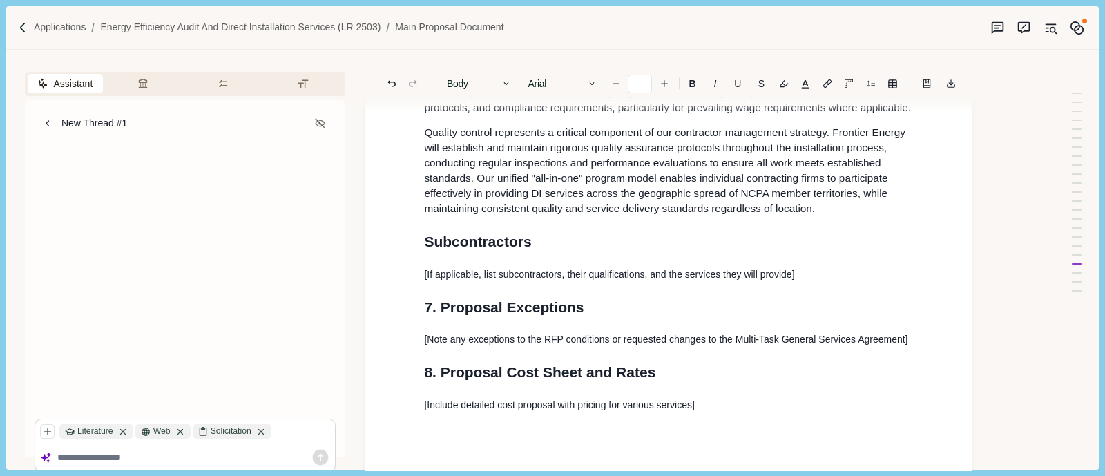
scroll to position [0, 0]
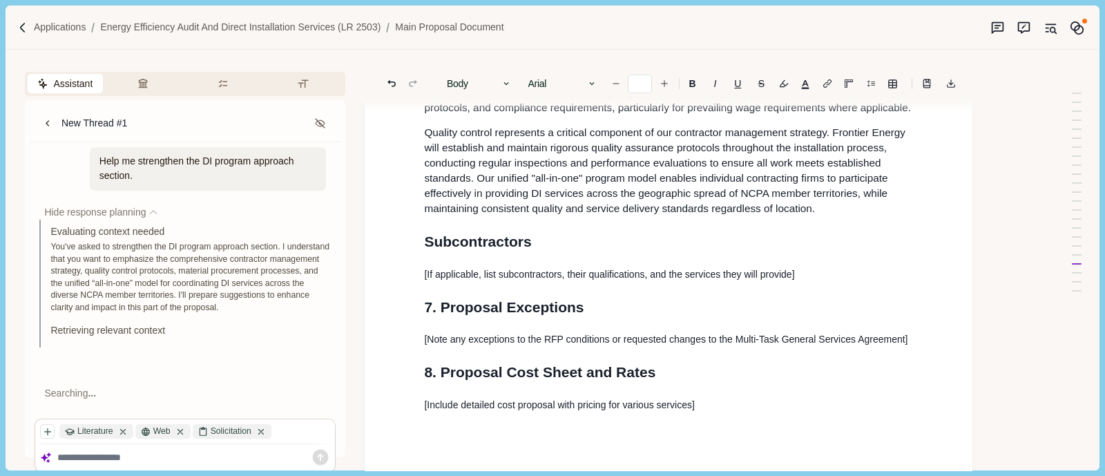
click at [465, 380] on html "Applications Energy Efficiency Audit and Direct Installation Services (LR 2503)…" at bounding box center [552, 238] width 1105 height 476
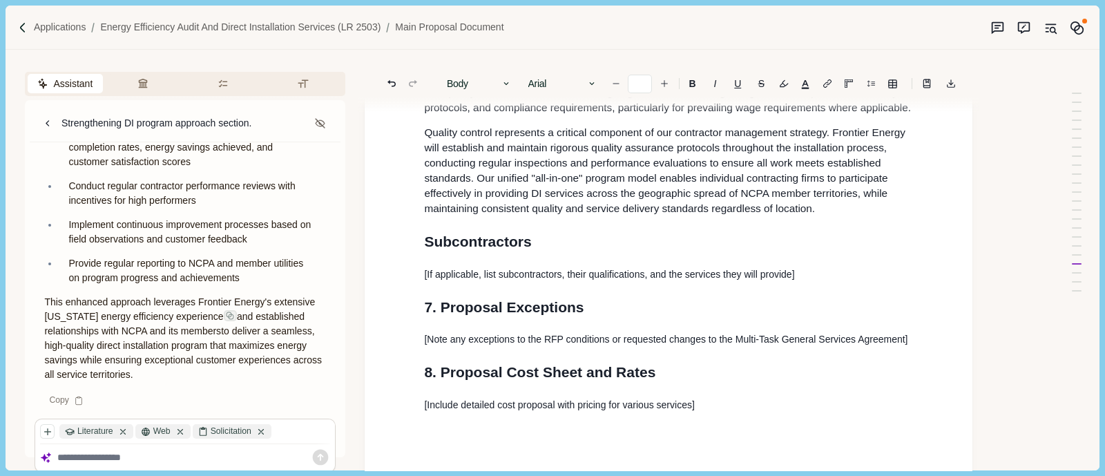
scroll to position [1407, 0]
click at [265, 373] on p "This enhanced approach leverages Frontier Energy's extensive [US_STATE] energy …" at bounding box center [185, 338] width 282 height 87
drag, startPoint x: 265, startPoint y: 373, endPoint x: 224, endPoint y: 364, distance: 41.7
click at [262, 373] on p "This enhanced approach leverages Frontier Energy's extensive [US_STATE] energy …" at bounding box center [185, 338] width 282 height 87
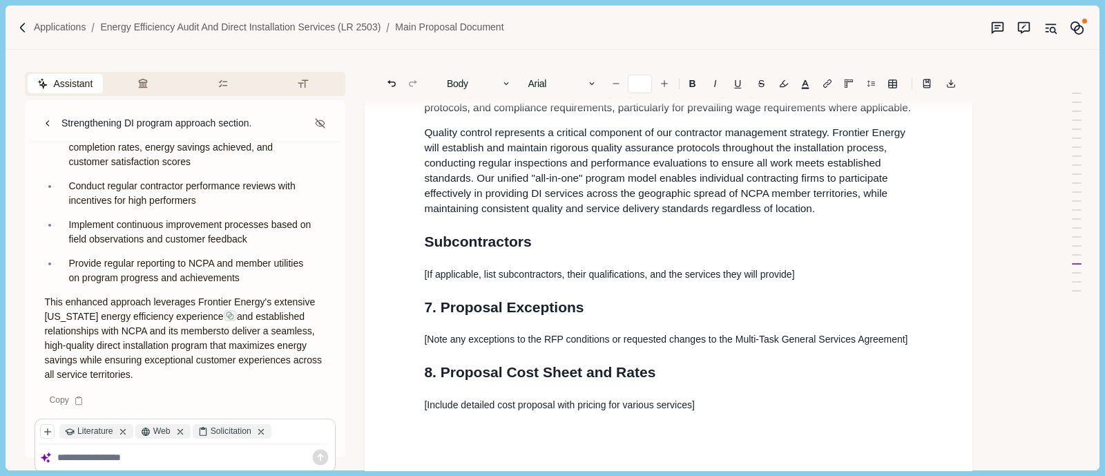
click at [261, 374] on p "This enhanced approach leverages Frontier Energy's extensive [US_STATE] energy …" at bounding box center [185, 338] width 282 height 87
drag, startPoint x: 261, startPoint y: 373, endPoint x: 221, endPoint y: 369, distance: 40.3
click at [226, 369] on p "This enhanced approach leverages Frontier Energy's extensive [US_STATE] energy …" at bounding box center [185, 338] width 282 height 87
drag, startPoint x: 153, startPoint y: 353, endPoint x: 125, endPoint y: 339, distance: 31.2
click at [126, 340] on p "This enhanced approach leverages Frontier Energy's extensive [US_STATE] energy …" at bounding box center [185, 338] width 282 height 87
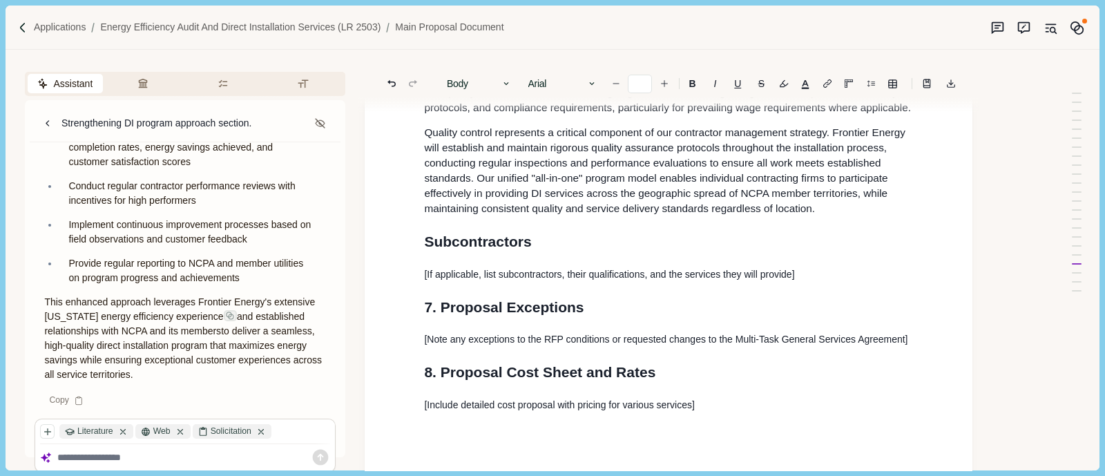
click at [122, 337] on p "This enhanced approach leverages Frontier Energy's extensive [US_STATE] energy …" at bounding box center [185, 338] width 282 height 87
click at [122, 338] on p "This enhanced approach leverages Frontier Energy's extensive [US_STATE] energy …" at bounding box center [185, 338] width 282 height 87
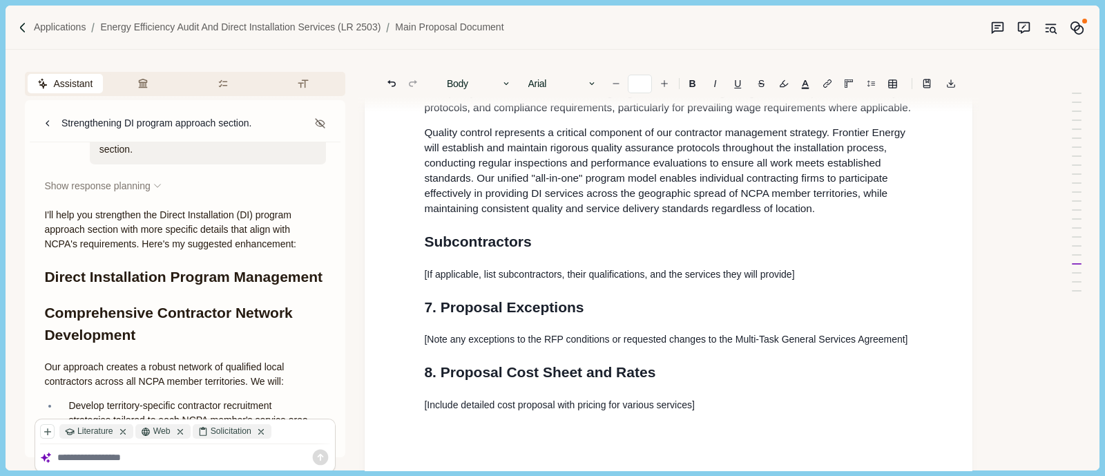
scroll to position [0, 0]
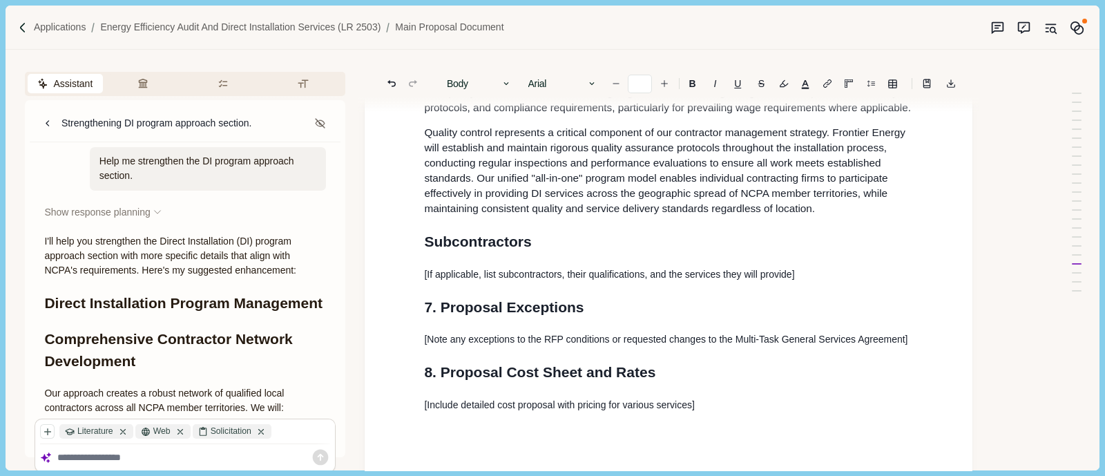
click at [44, 297] on h1 "Direct Installation Program Management" at bounding box center [185, 303] width 282 height 22
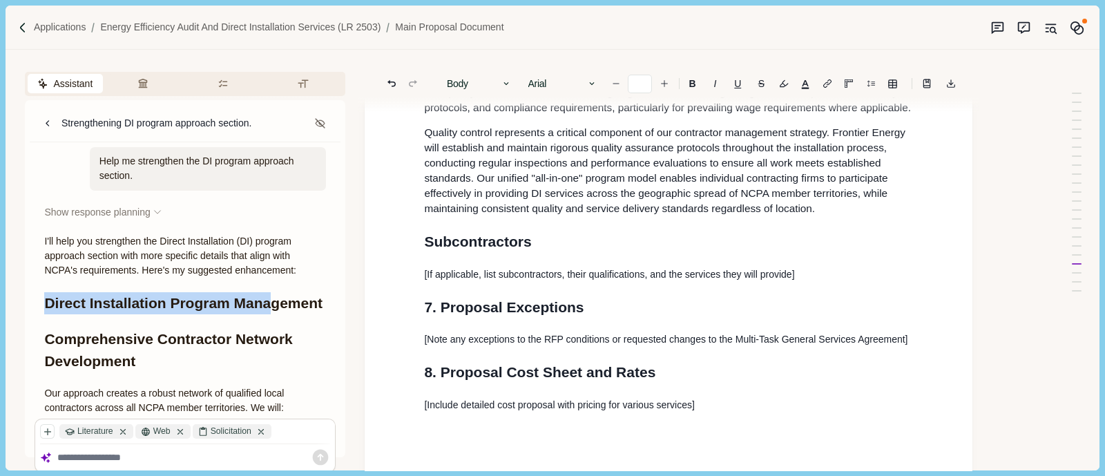
drag, startPoint x: 46, startPoint y: 298, endPoint x: 118, endPoint y: 343, distance: 85.6
click at [93, 314] on h1 "Direct Installation Program Management" at bounding box center [185, 303] width 282 height 22
click at [179, 371] on h1 "Comprehensive Contractor Network Development" at bounding box center [185, 349] width 282 height 43
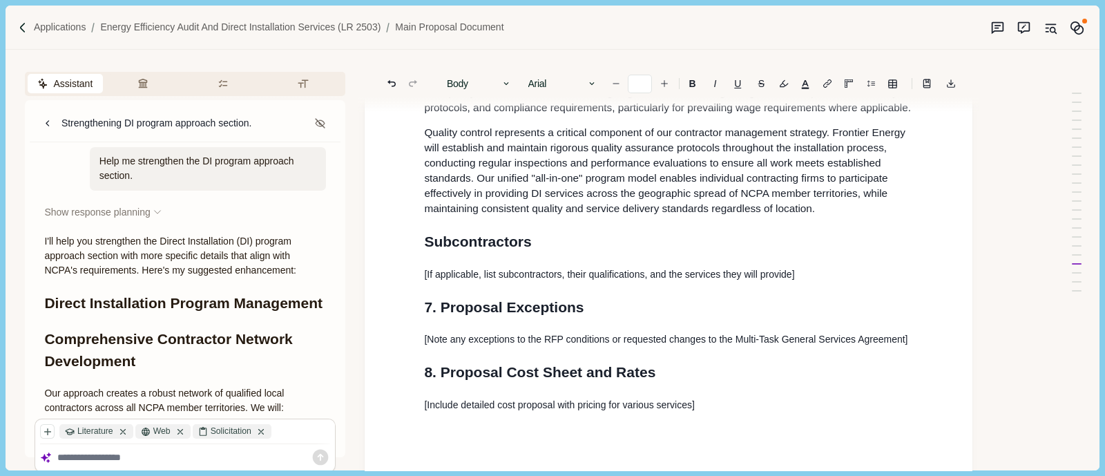
scroll to position [86, 0]
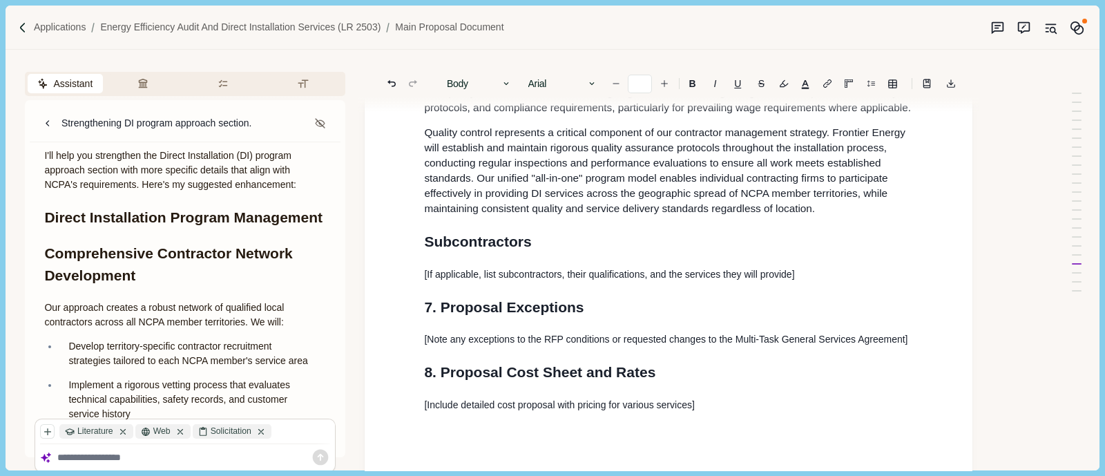
click at [77, 229] on h1 "Direct Installation Program Management" at bounding box center [185, 217] width 282 height 22
click at [45, 217] on h1 "Direct Installation Program Management" at bounding box center [185, 217] width 282 height 22
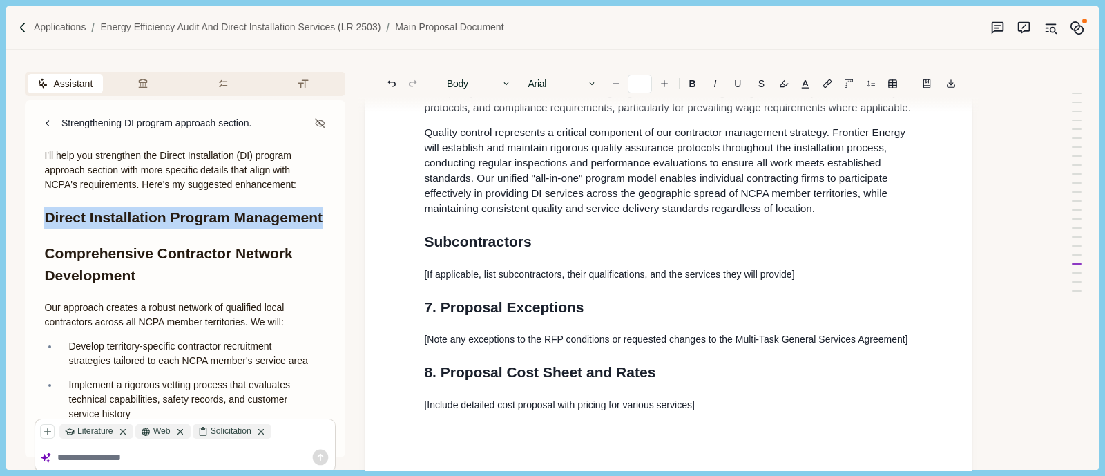
drag, startPoint x: 68, startPoint y: 226, endPoint x: 238, endPoint y: 349, distance: 209.6
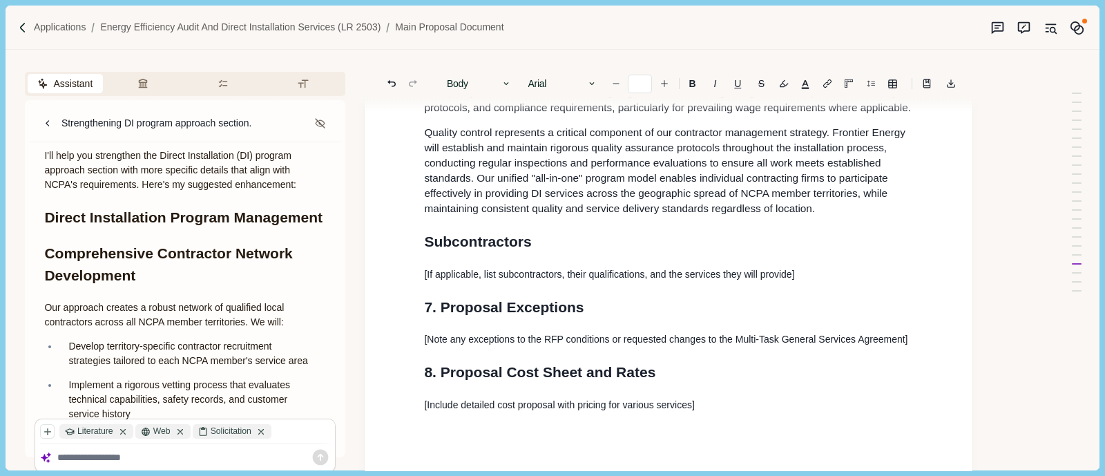
click at [238, 329] on p "Our approach creates a robust network of qualified local contractors across all…" at bounding box center [185, 314] width 282 height 29
drag, startPoint x: 68, startPoint y: 224, endPoint x: 42, endPoint y: 218, distance: 26.3
click at [66, 224] on h1 "Direct Installation Program Management" at bounding box center [185, 217] width 282 height 22
drag, startPoint x: 44, startPoint y: 216, endPoint x: 58, endPoint y: 220, distance: 14.2
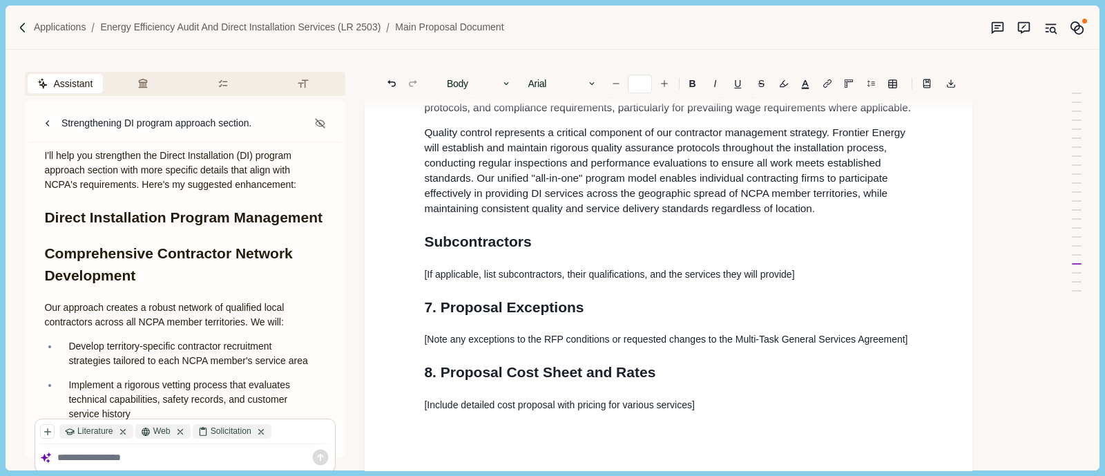
click at [45, 216] on h1 "Direct Installation Program Management" at bounding box center [185, 217] width 282 height 22
click at [97, 229] on h1 "Direct Installation Program Management" at bounding box center [185, 217] width 282 height 22
click at [122, 229] on h1 "Direct Installation Program Management" at bounding box center [185, 217] width 282 height 22
drag, startPoint x: 122, startPoint y: 240, endPoint x: 83, endPoint y: 220, distance: 44.2
click at [122, 229] on h1 "Direct Installation Program Management" at bounding box center [185, 217] width 282 height 22
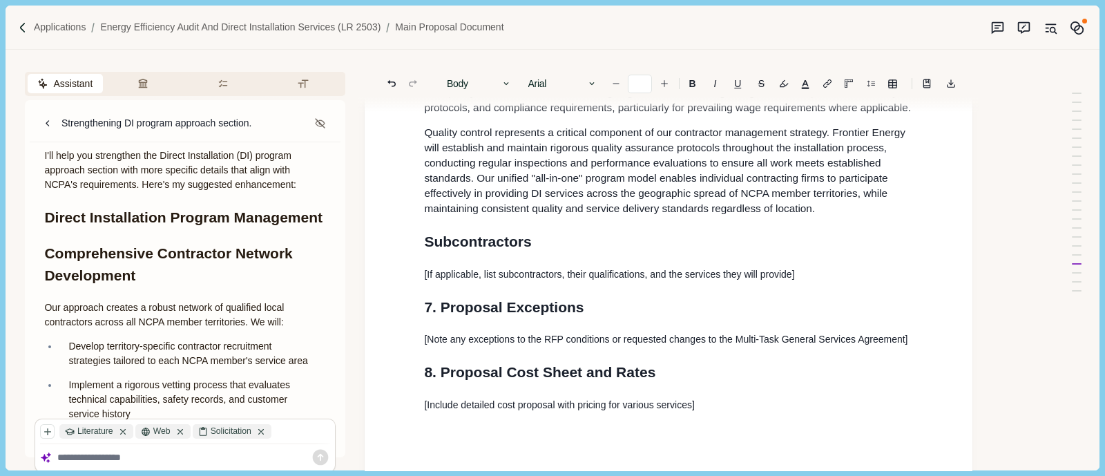
click at [56, 213] on h1 "Direct Installation Program Management" at bounding box center [185, 217] width 282 height 22
click at [45, 213] on h1 "Direct Installation Program Management" at bounding box center [185, 217] width 282 height 22
drag, startPoint x: 45, startPoint y: 213, endPoint x: 55, endPoint y: 216, distance: 10.9
click at [48, 214] on h1 "Direct Installation Program Management" at bounding box center [185, 217] width 282 height 22
drag, startPoint x: 127, startPoint y: 242, endPoint x: 153, endPoint y: 258, distance: 30.3
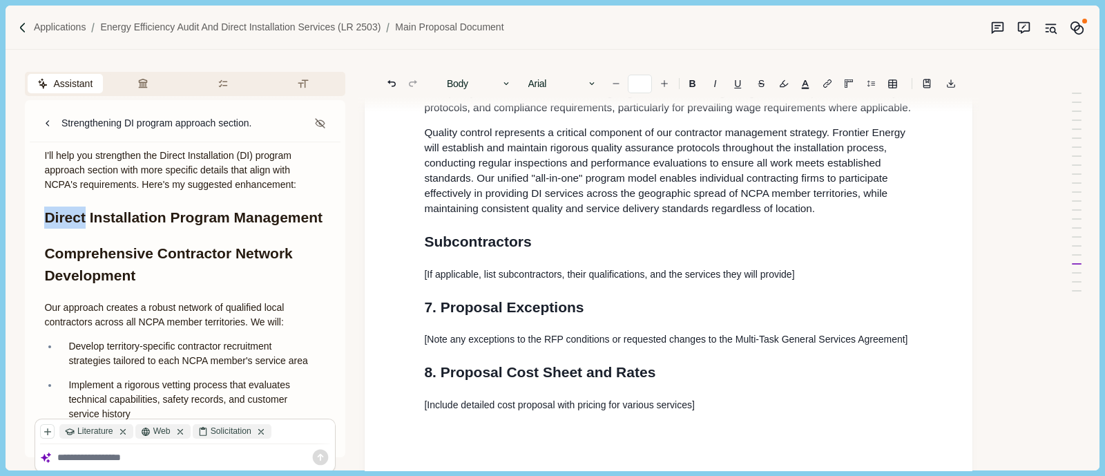
click at [139, 229] on h1 "Direct Installation Program Management" at bounding box center [185, 217] width 282 height 22
drag, startPoint x: 153, startPoint y: 258, endPoint x: 65, endPoint y: 222, distance: 95.1
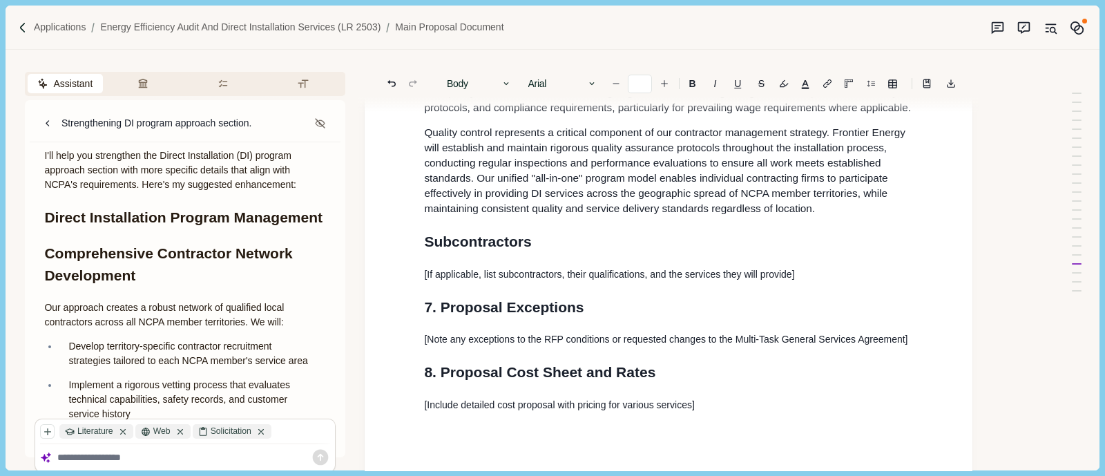
click at [44, 215] on h1 "Direct Installation Program Management" at bounding box center [185, 217] width 282 height 22
drag, startPoint x: 45, startPoint y: 215, endPoint x: 73, endPoint y: 219, distance: 28.5
click at [54, 215] on h1 "Direct Installation Program Management" at bounding box center [185, 217] width 282 height 22
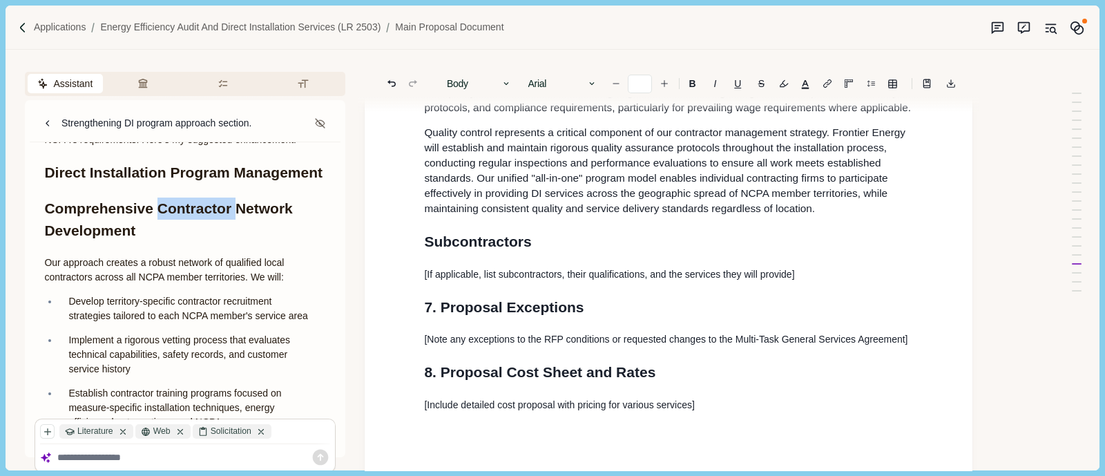
scroll to position [104, 0]
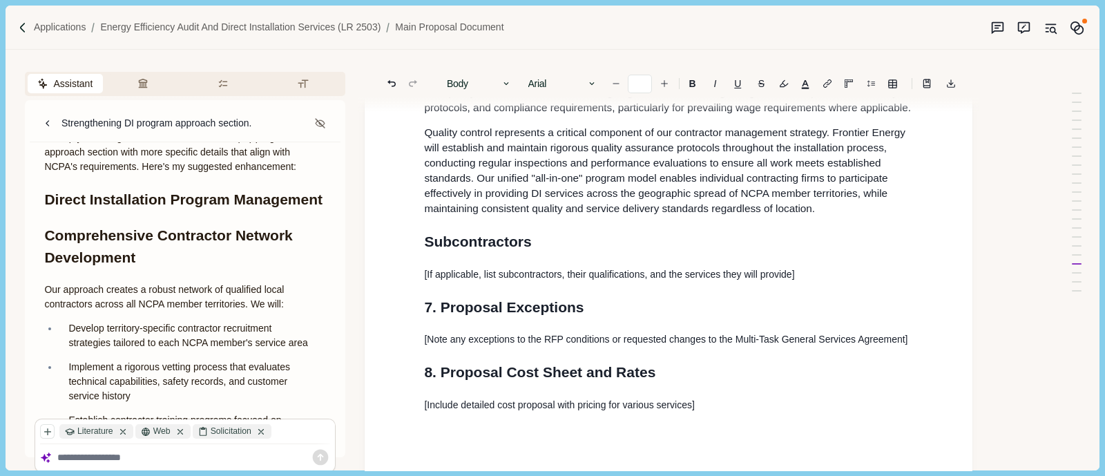
click at [45, 194] on h1 "Direct Installation Program Management" at bounding box center [185, 199] width 282 height 22
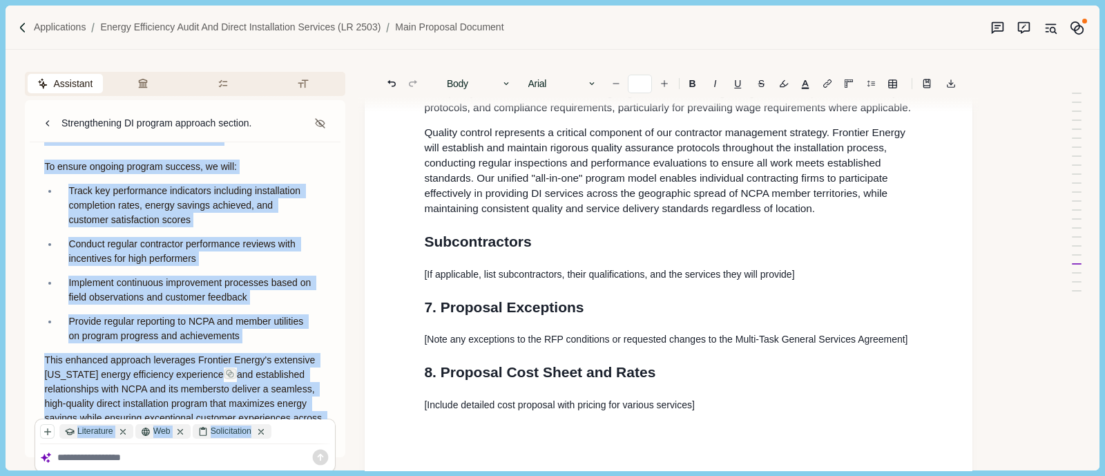
scroll to position [1407, 0]
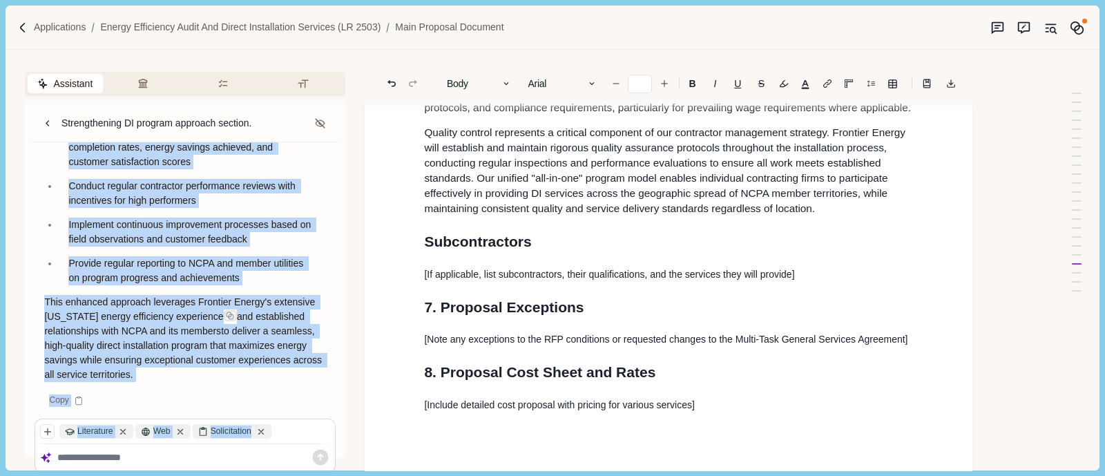
drag, startPoint x: 45, startPoint y: 194, endPoint x: 278, endPoint y: 376, distance: 295.1
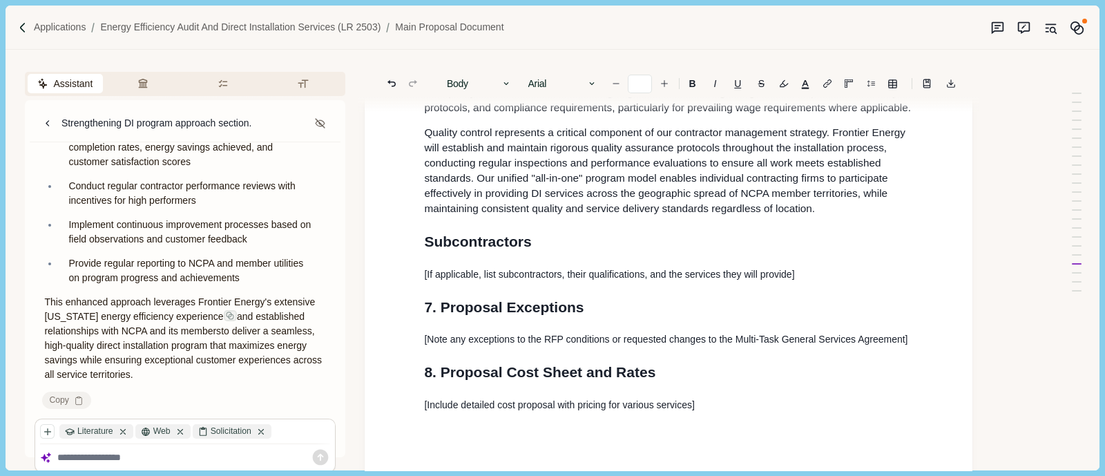
click at [64, 380] on div "Copy" at bounding box center [66, 399] width 49 height 17
click at [126, 380] on textarea at bounding box center [193, 457] width 273 height 12
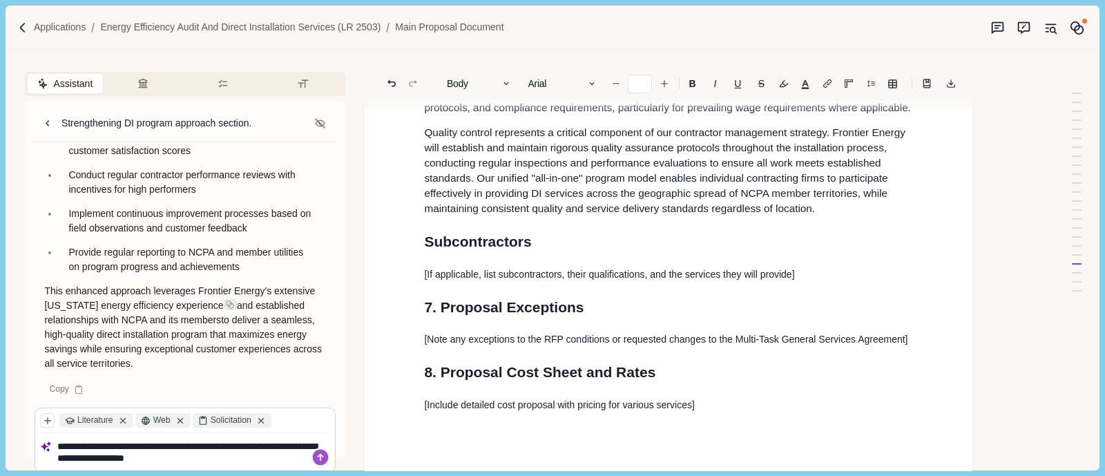
paste textarea "**********"
type textarea "**********"
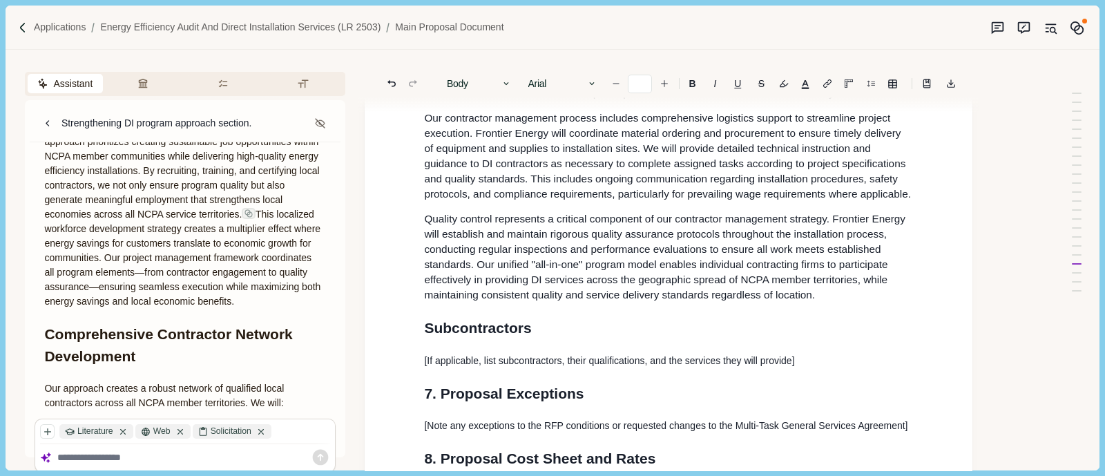
scroll to position [1971, 0]
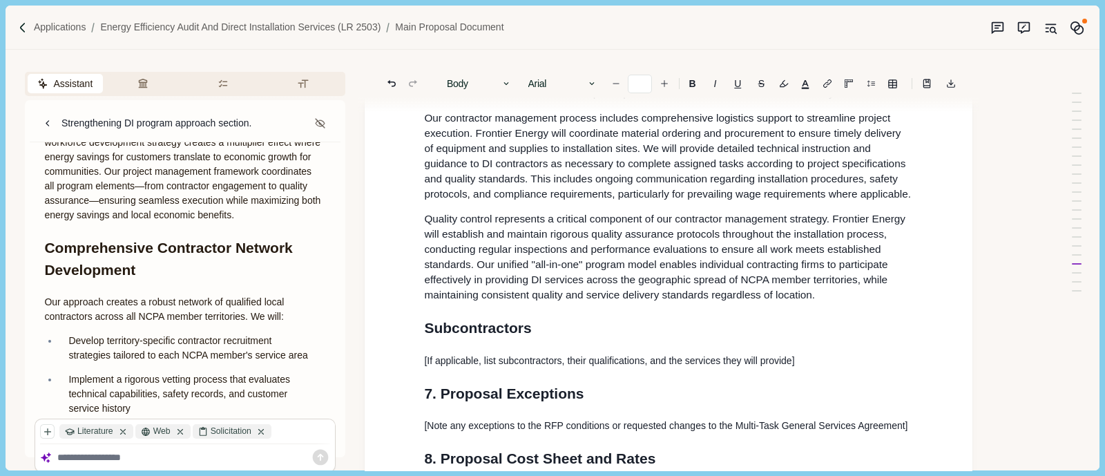
click at [164, 222] on p "Frontier Energy will implement a comprehensive direct installation program that…" at bounding box center [185, 113] width 282 height 217
drag, startPoint x: 164, startPoint y: 298, endPoint x: 89, endPoint y: 295, distance: 75.3
click at [110, 222] on p "Frontier Energy will implement a comprehensive direct installation program that…" at bounding box center [185, 113] width 282 height 217
click at [88, 222] on p "Frontier Energy will implement a comprehensive direct installation program that…" at bounding box center [185, 113] width 282 height 217
click at [74, 222] on p "Frontier Energy will implement a comprehensive direct installation program that…" at bounding box center [185, 113] width 282 height 217
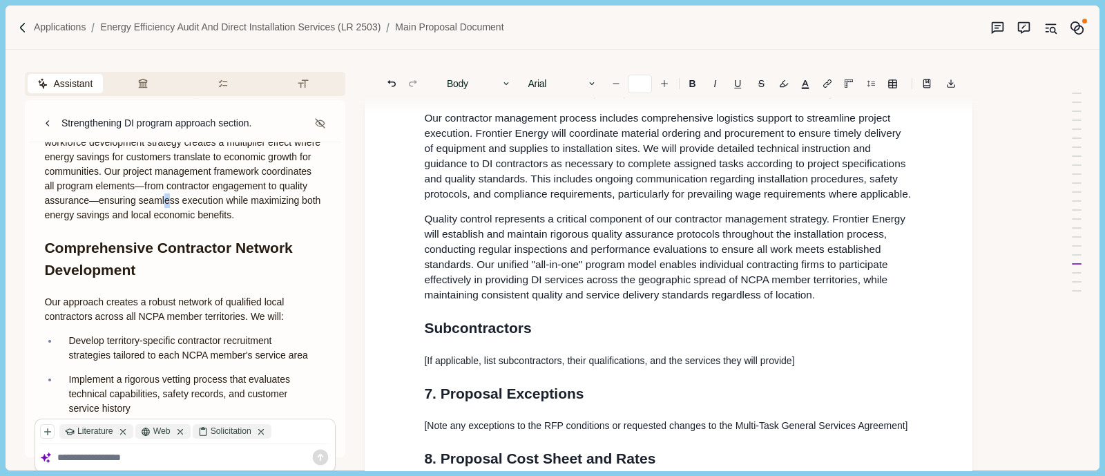
click at [67, 222] on p "Frontier Energy will implement a comprehensive direct installation program that…" at bounding box center [185, 113] width 282 height 217
click at [217, 222] on p "Frontier Energy will implement a comprehensive direct installation program that…" at bounding box center [185, 113] width 282 height 217
click at [144, 222] on p "Frontier Energy will implement a comprehensive direct installation program that…" at bounding box center [185, 113] width 282 height 217
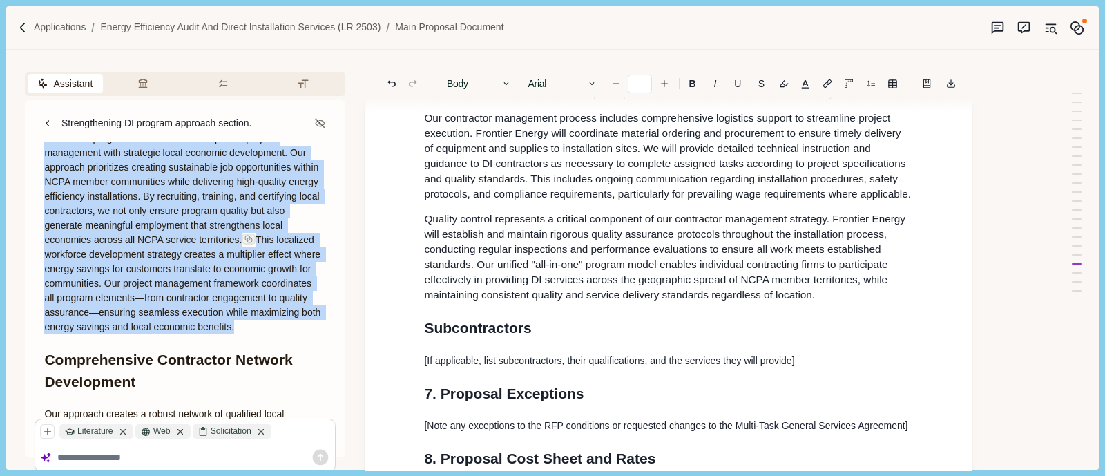
scroll to position [1845, 0]
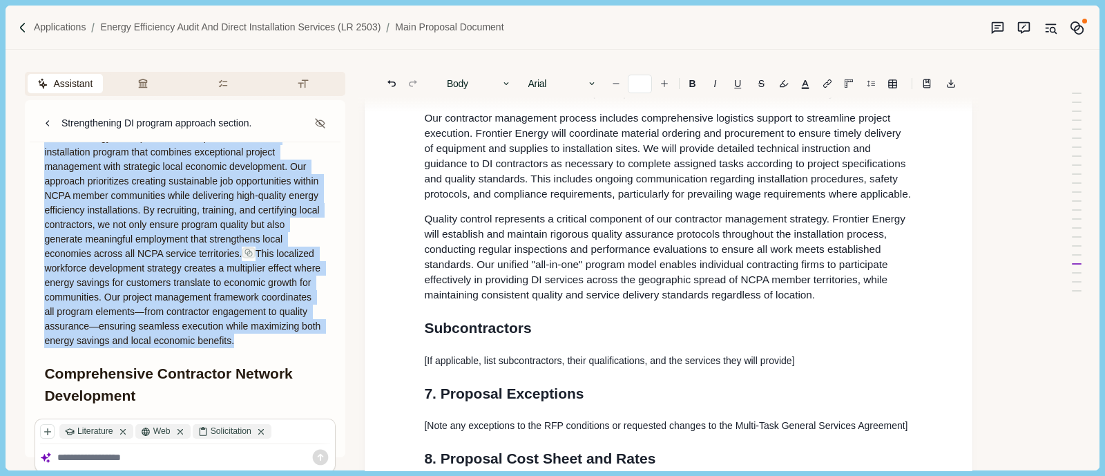
drag, startPoint x: 143, startPoint y: 300, endPoint x: 43, endPoint y: 205, distance: 137.7
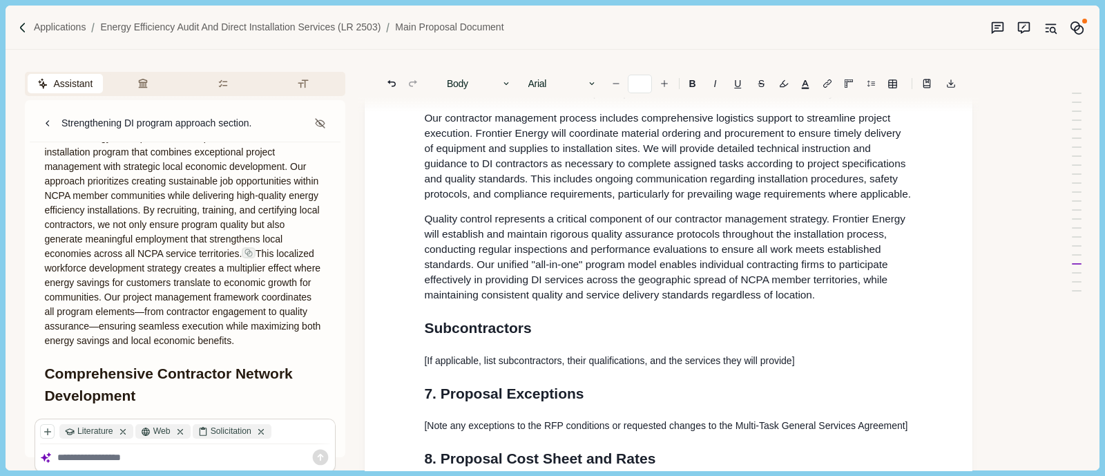
click at [46, 208] on span "Frontier Energy will implement a comprehensive direct installation program that…" at bounding box center [183, 195] width 278 height 127
click at [47, 217] on p "Frontier Energy will implement a comprehensive direct installation program that…" at bounding box center [185, 238] width 282 height 217
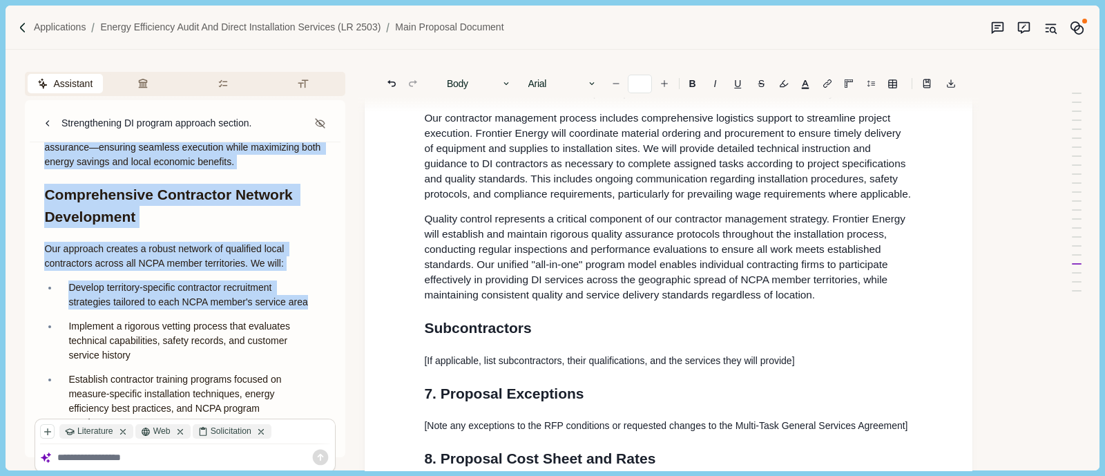
scroll to position [2048, 0]
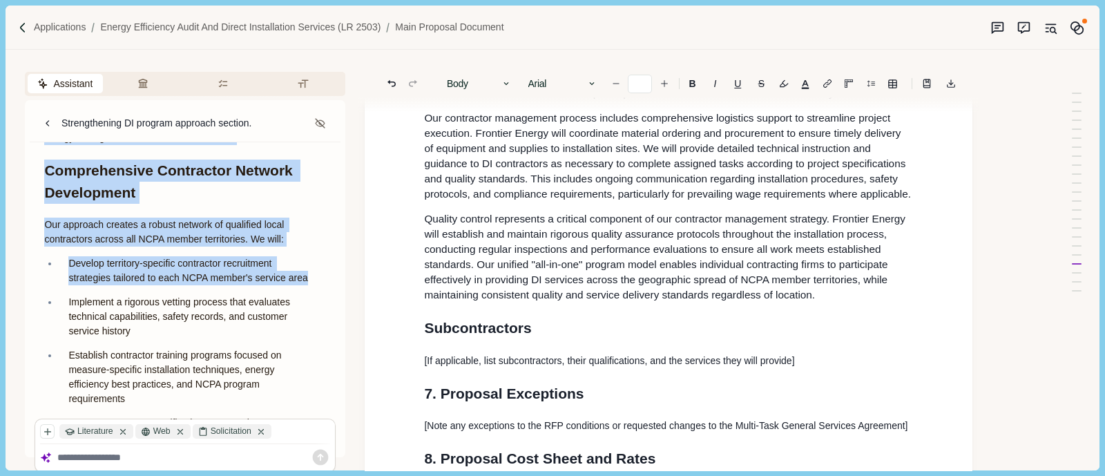
drag, startPoint x: 45, startPoint y: 277, endPoint x: 245, endPoint y: 221, distance: 207.9
click at [245, 145] on p "Frontier Energy will implement a comprehensive direct installation program that…" at bounding box center [185, 36] width 282 height 217
copy p "Frontier Energy will implement a comprehensive direct installation program that…"
